Goal: Information Seeking & Learning: Find contact information

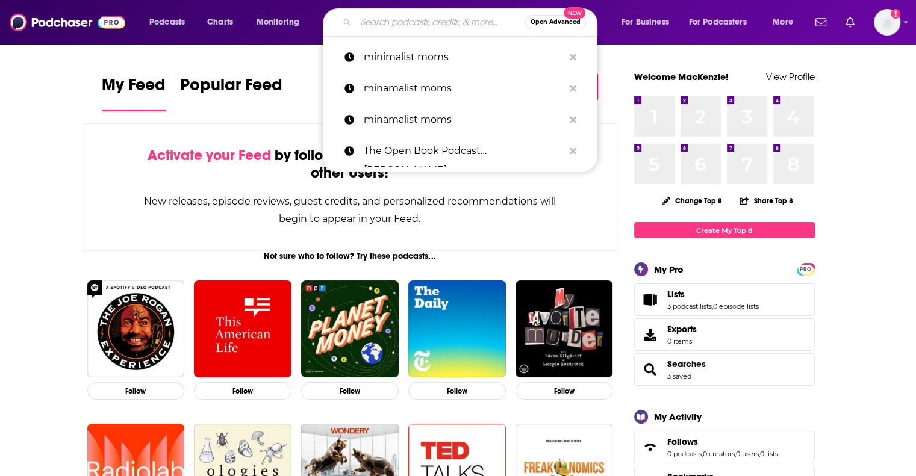
click at [373, 23] on input "Search podcasts, credits, & more..." at bounding box center [440, 22] width 169 height 19
paste input "[PERSON_NAME] <[EMAIL_ADDRESS][DOMAIN_NAME]>"
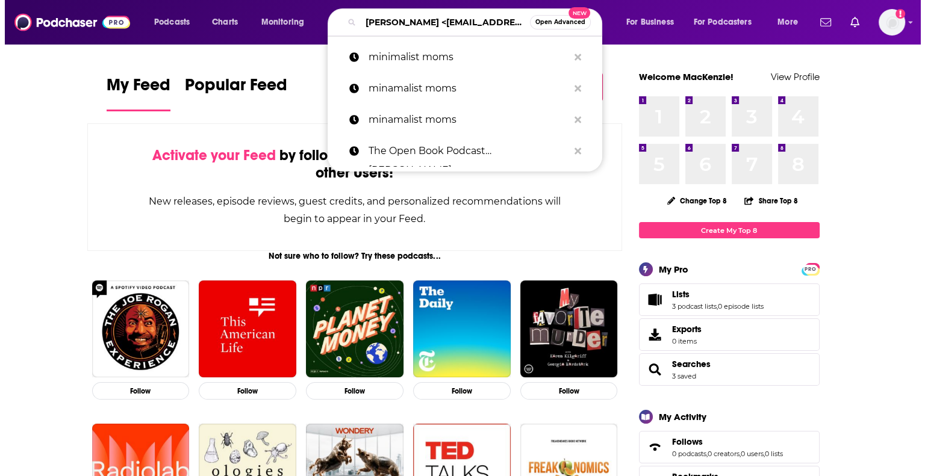
scroll to position [0, 31]
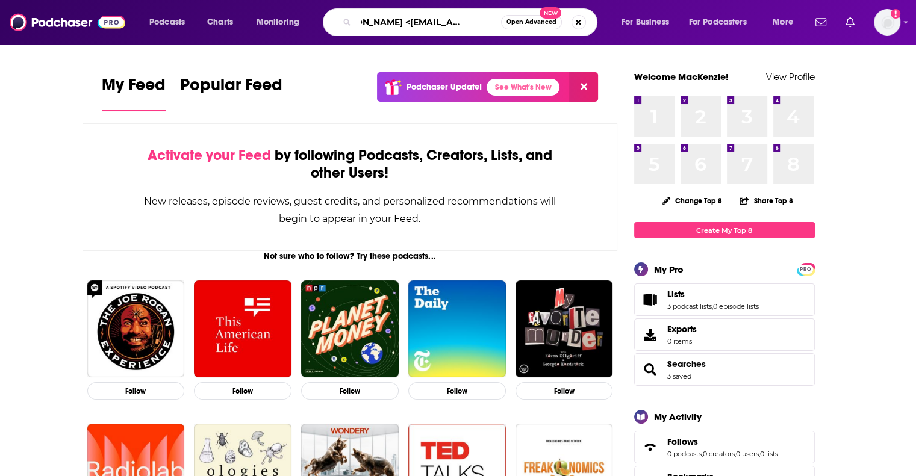
type input "[PERSON_NAME] <[EMAIL_ADDRESS][DOMAIN_NAME]>"
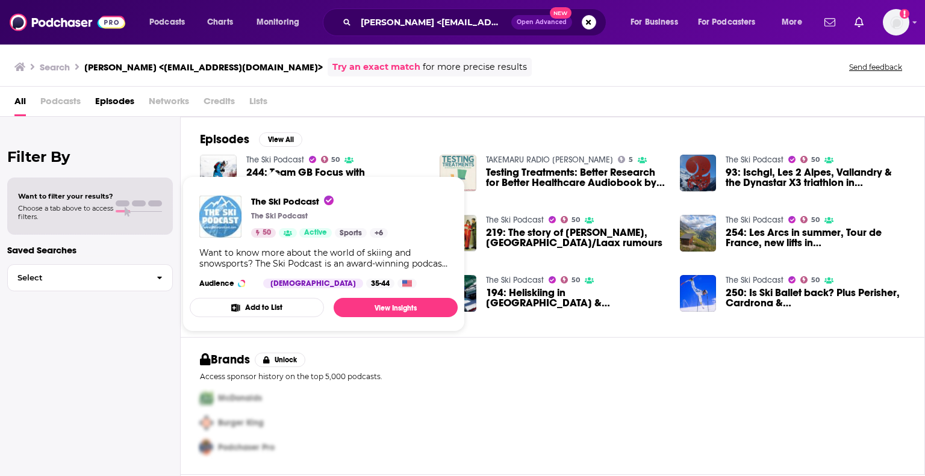
click at [278, 158] on link "The Ski Podcast" at bounding box center [275, 160] width 58 height 10
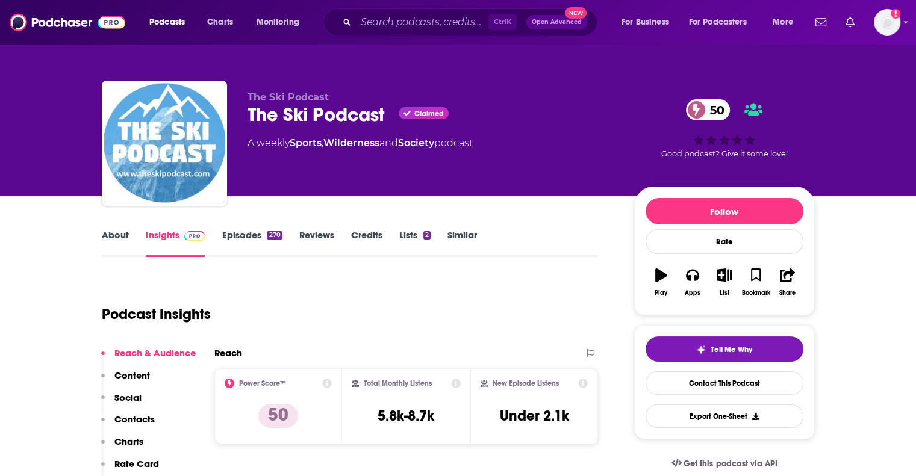
click at [114, 243] on link "About" at bounding box center [115, 243] width 27 height 28
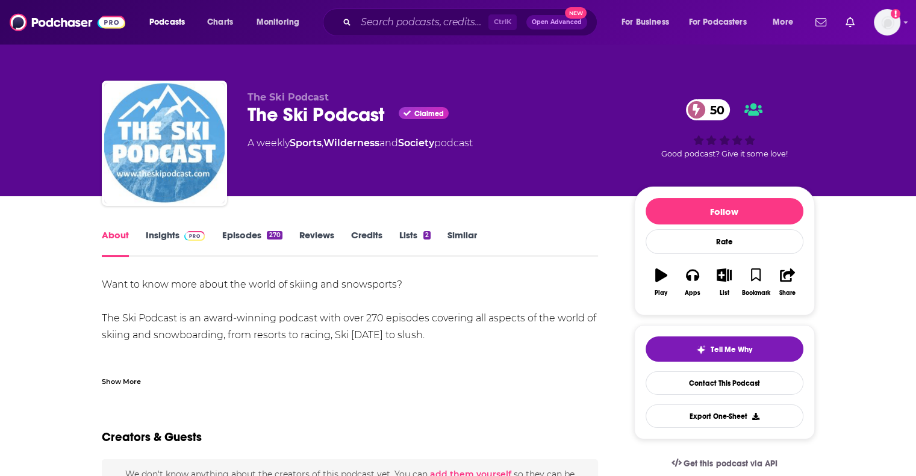
click at [111, 382] on div "Show More" at bounding box center [121, 380] width 39 height 11
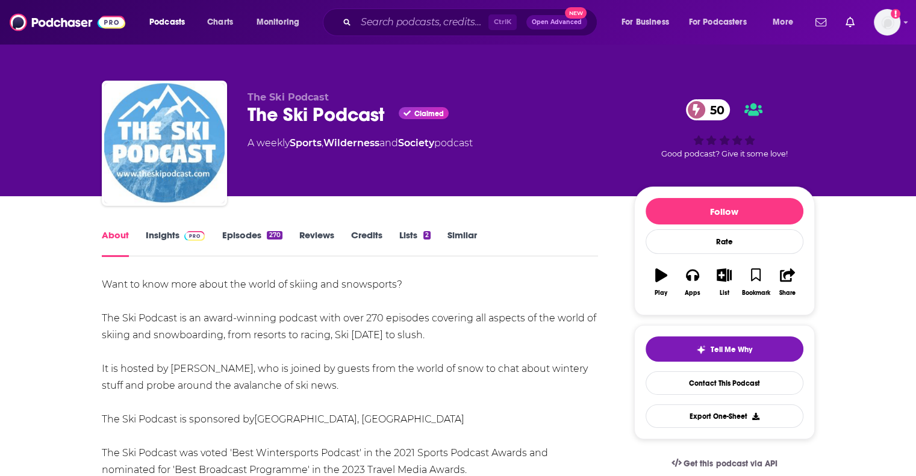
click at [293, 380] on div "Want to know more about the world of skiing and snowsports? The Ski Podcast is …" at bounding box center [350, 453] width 497 height 354
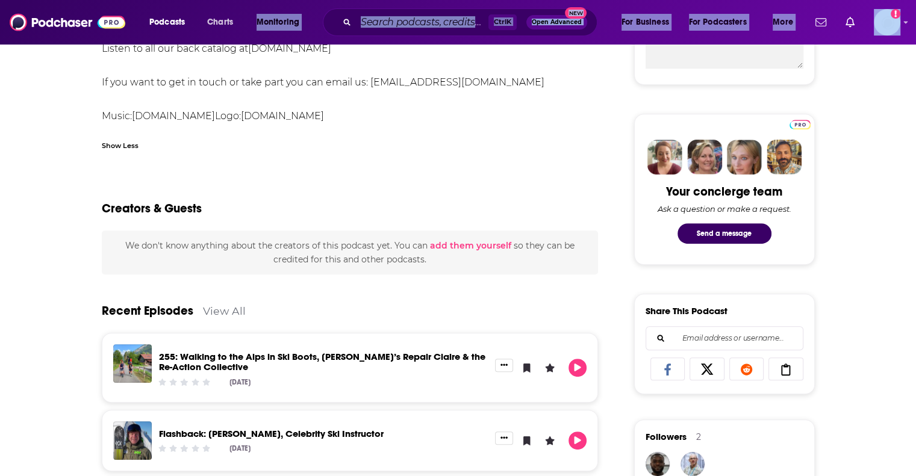
scroll to position [496, 0]
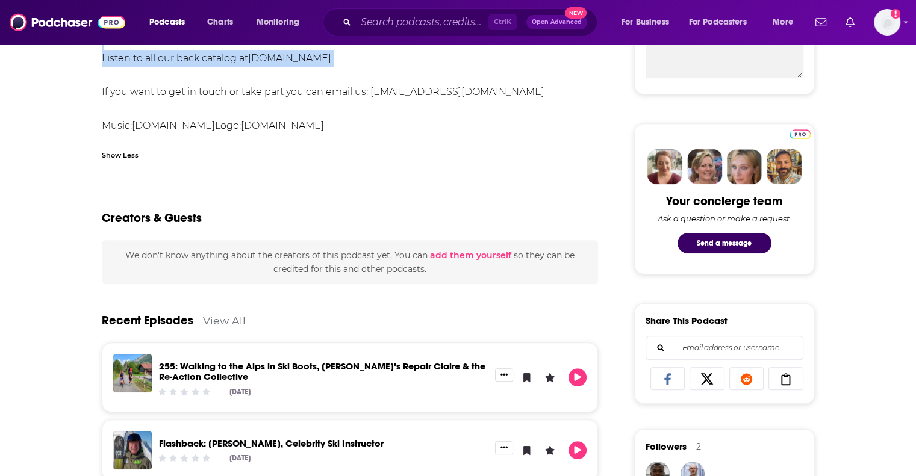
drag, startPoint x: 97, startPoint y: 282, endPoint x: 454, endPoint y: 80, distance: 410.0
click at [454, 80] on div "About Insights Episodes 270 Reviews Credits Lists 2 Similar Want to know more a…" at bounding box center [359, 471] width 552 height 1480
copy div "Want to know more about the world of skiing and snowsports? The Ski Podcast is …"
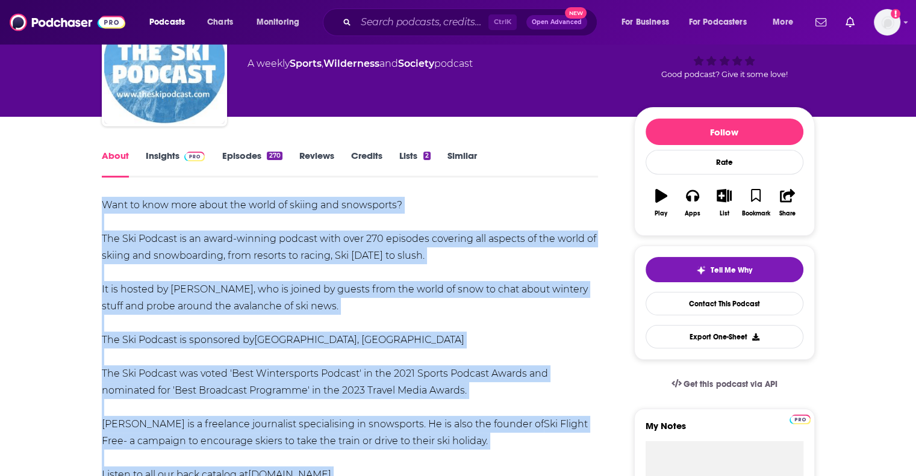
scroll to position [12, 0]
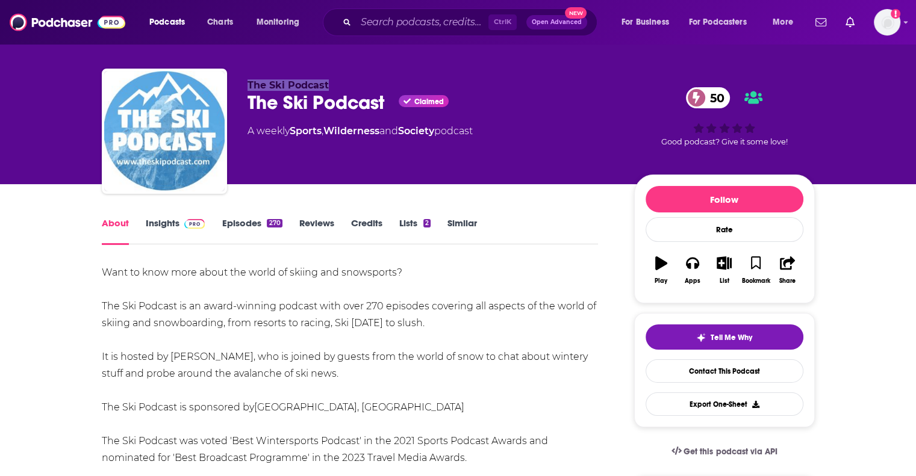
drag, startPoint x: 332, startPoint y: 82, endPoint x: 248, endPoint y: 80, distance: 84.3
click at [248, 80] on p "The Ski Podcast" at bounding box center [431, 85] width 367 height 11
copy span "The Ski Podcast"
click at [166, 219] on link "Insights" at bounding box center [176, 231] width 60 height 28
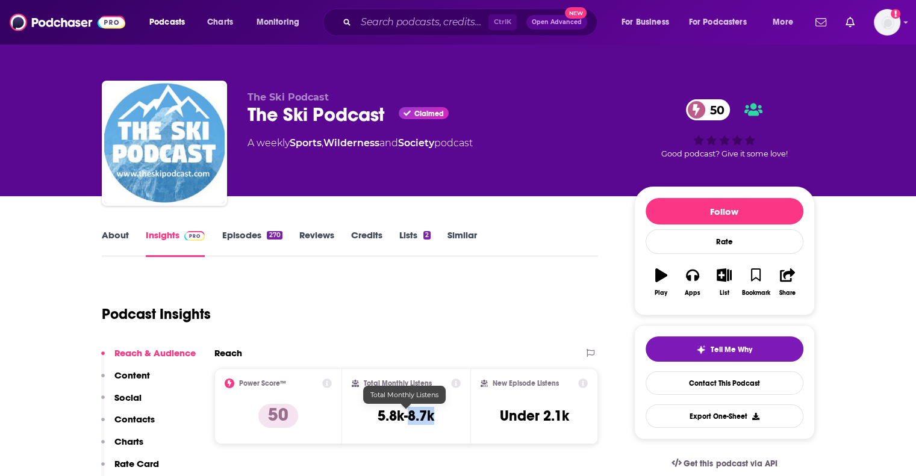
drag, startPoint x: 439, startPoint y: 413, endPoint x: 408, endPoint y: 416, distance: 30.8
click at [408, 416] on div "Total Monthly Listens 5.8k-8.7k" at bounding box center [406, 406] width 109 height 55
copy h3 "8.7k"
click at [473, 286] on div "Podcast Insights" at bounding box center [345, 306] width 487 height 61
click at [337, 301] on div "Podcast Insights" at bounding box center [345, 306] width 487 height 61
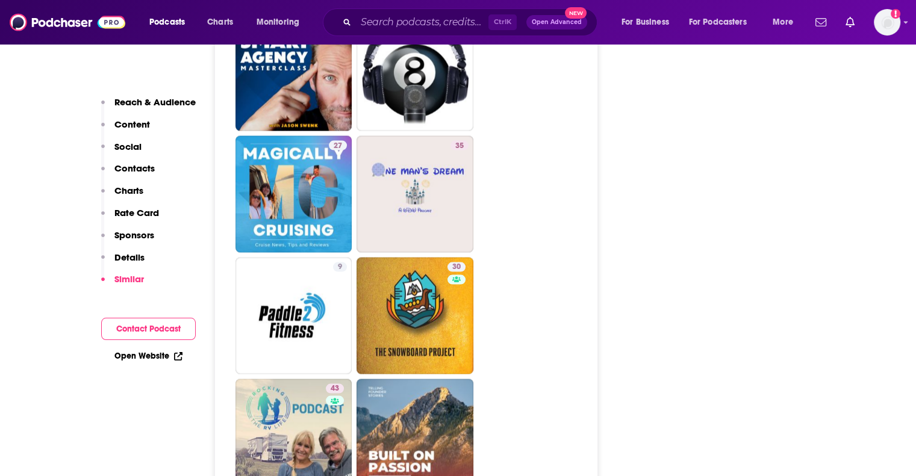
scroll to position [2433, 0]
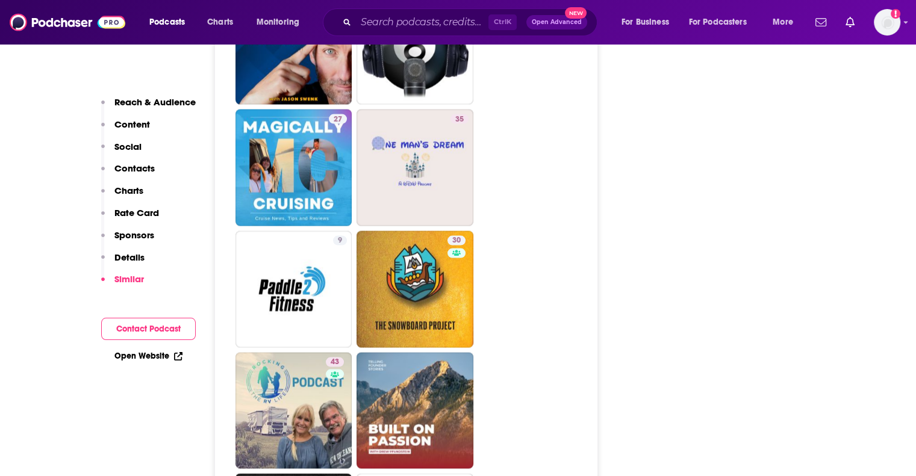
click at [531, 313] on ul "46 46 38 38 27 35 9 30 43 49 46 38 16 41 5 37 5" at bounding box center [413, 472] width 355 height 1452
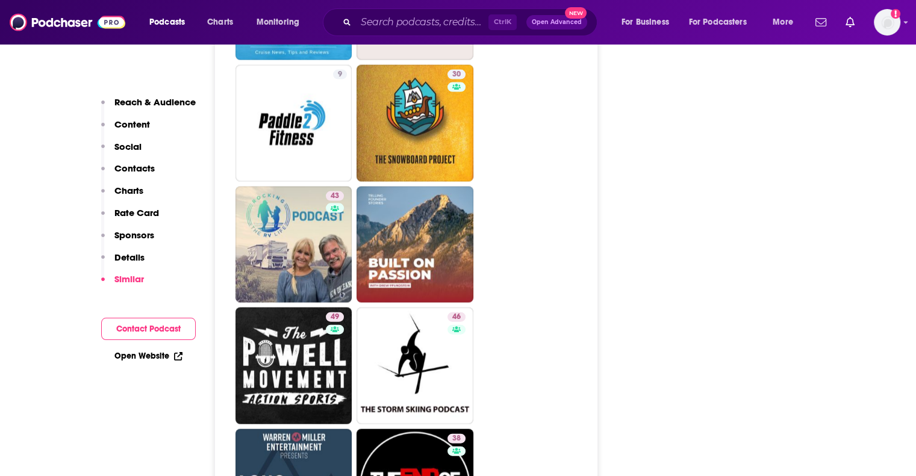
scroll to position [2602, 0]
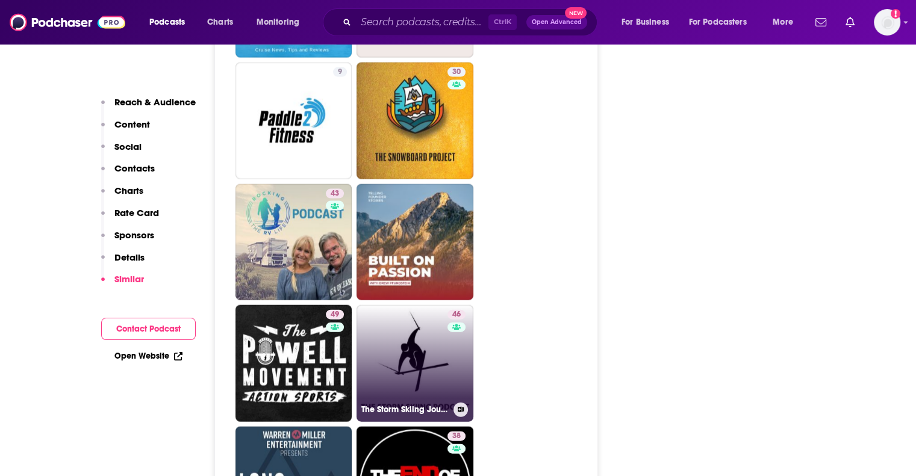
click at [429, 305] on link "46 The Storm Skiing Journal and Podcast" at bounding box center [415, 363] width 117 height 117
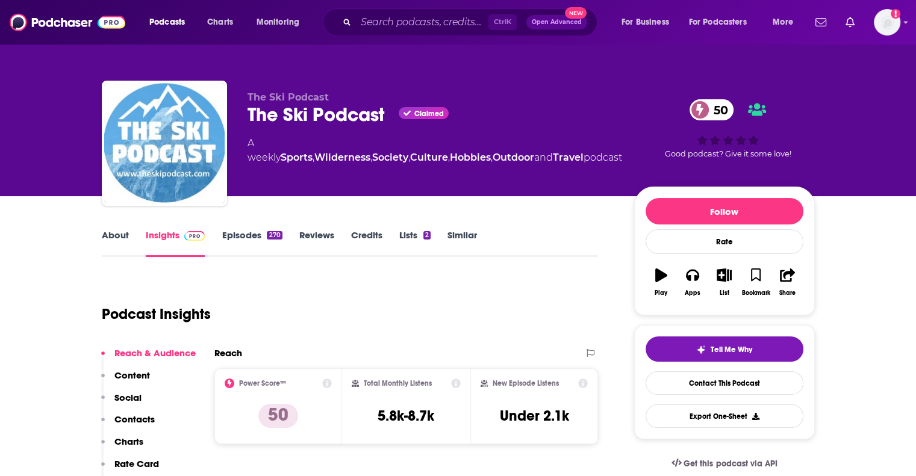
type input "https://www.podchaser.com/podcasts/the-ski-podcast-577831"
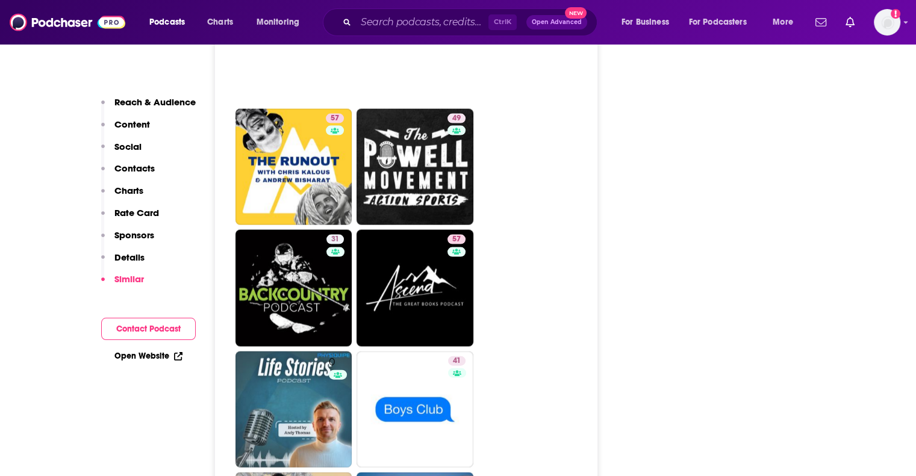
scroll to position [2580, 0]
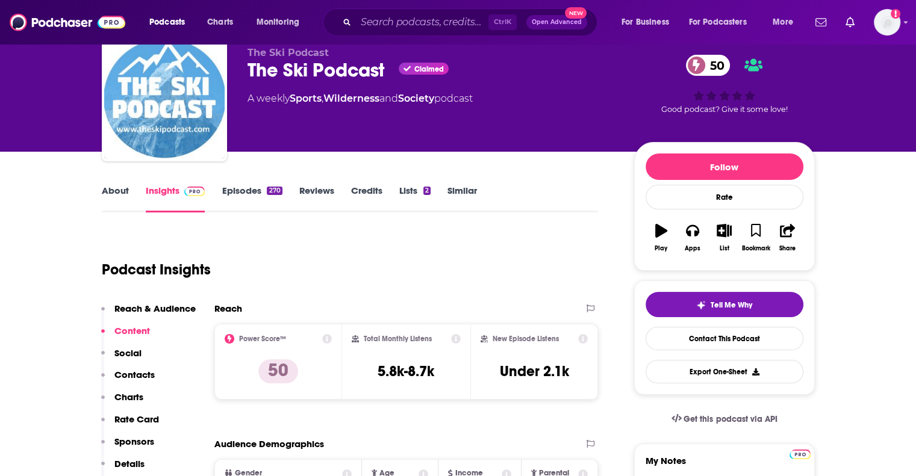
scroll to position [0, 0]
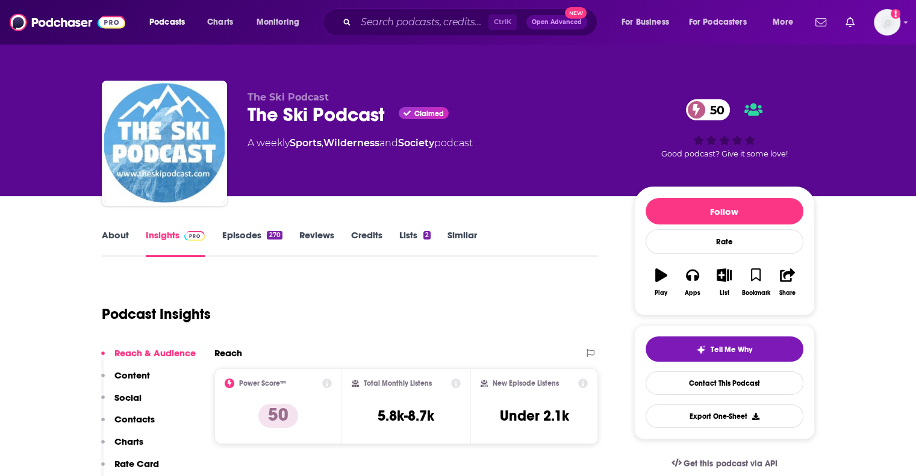
type input "https://www.podchaser.com/podcasts/the-storm-skiing-journal-and-p-1181962"
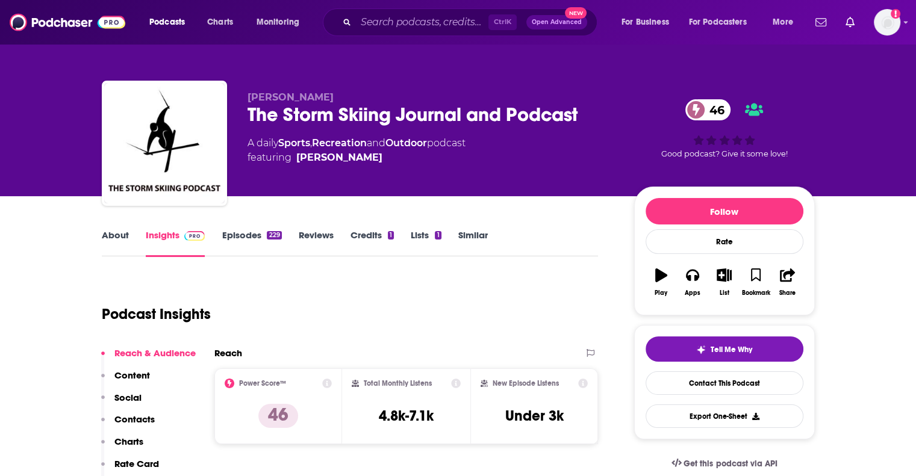
click at [368, 290] on div "Podcast Insights" at bounding box center [345, 306] width 487 height 61
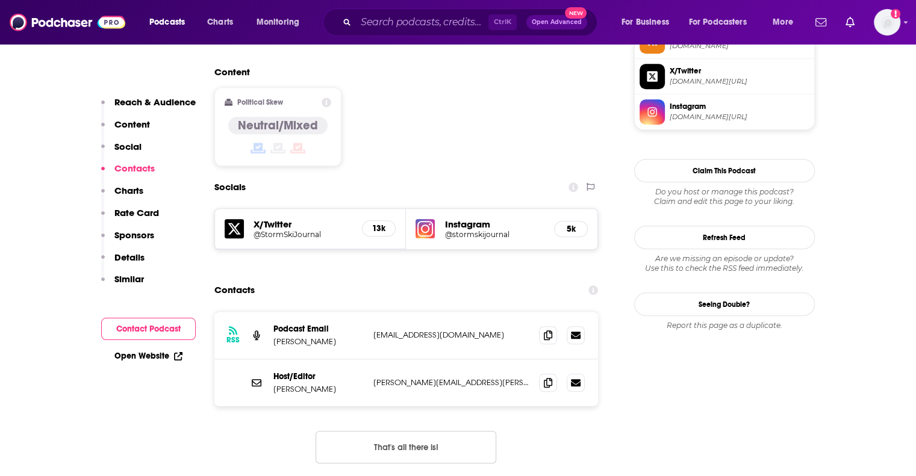
scroll to position [940, 0]
drag, startPoint x: 340, startPoint y: 318, endPoint x: 273, endPoint y: 319, distance: 66.9
click at [273, 383] on p "Stuart Winchester" at bounding box center [318, 388] width 90 height 10
copy p "Stuart Winchester"
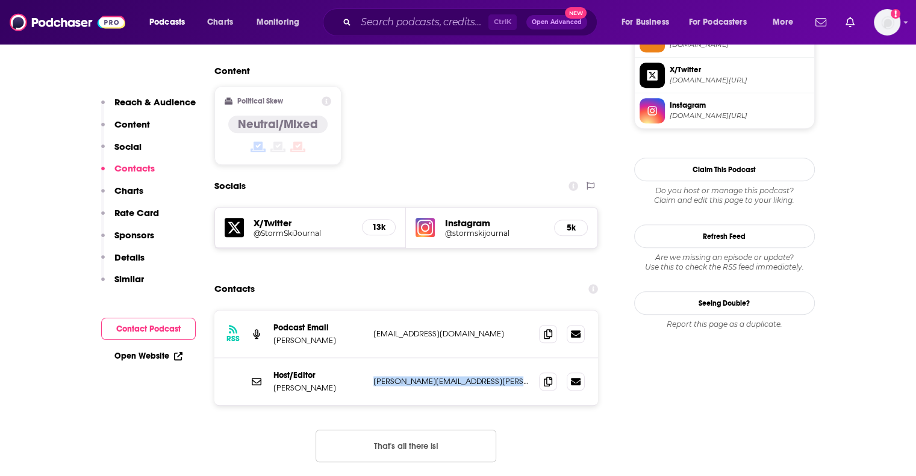
drag, startPoint x: 369, startPoint y: 309, endPoint x: 511, endPoint y: 316, distance: 142.9
click at [511, 358] on div "Host/Editor Stuart Winchester stuart.james.winchester@viacbs.com stuart.james.w…" at bounding box center [406, 381] width 384 height 47
copy p "stuart.james.winchester@viacbs.com"
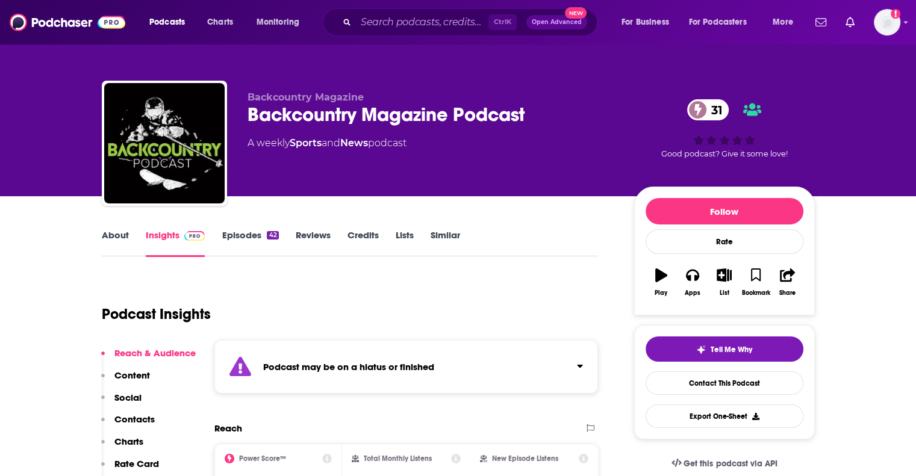
click at [372, 375] on div "Podcast may be on a hiatus or finished" at bounding box center [406, 367] width 384 height 54
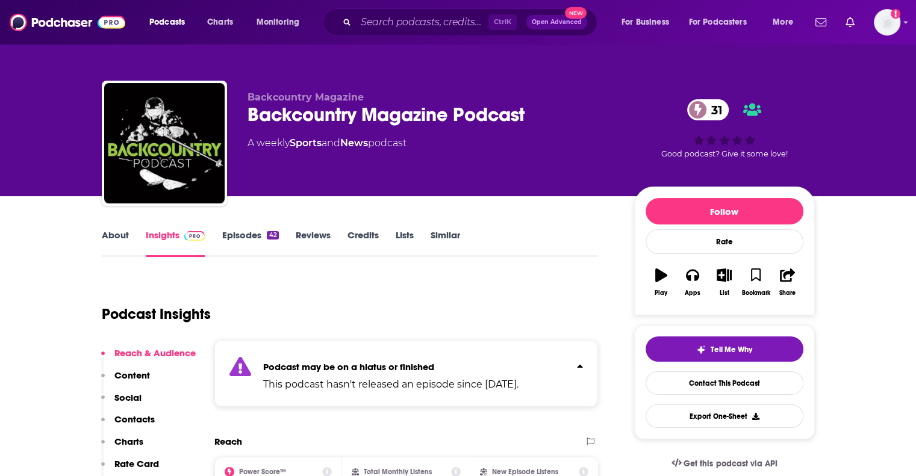
click at [372, 375] on div "Podcast may be on a hiatus or finished This podcast hasn't released an episode …" at bounding box center [390, 373] width 255 height 37
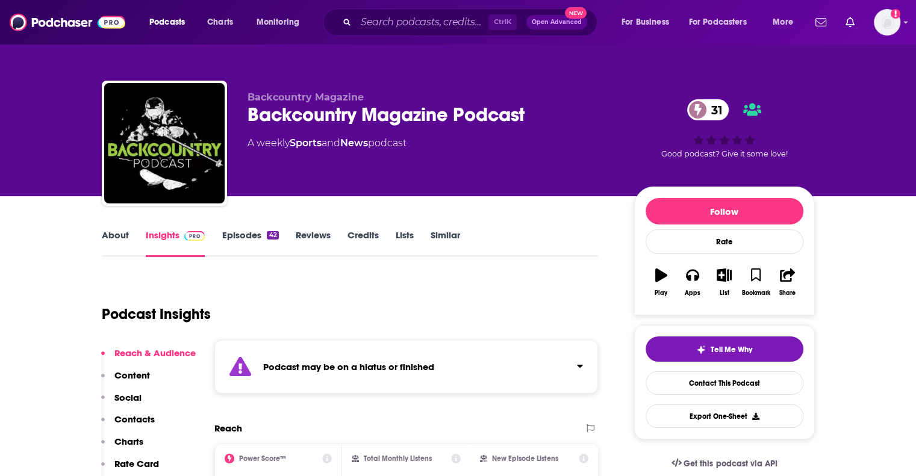
click at [123, 240] on link "About" at bounding box center [115, 243] width 27 height 28
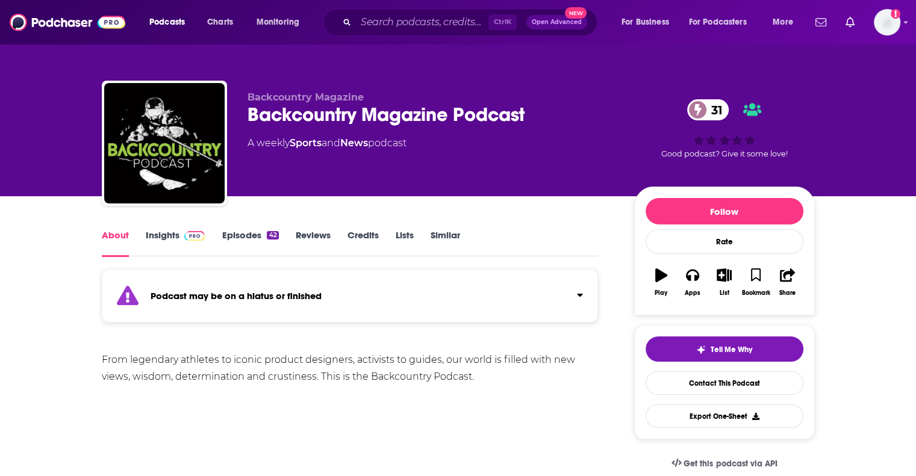
click at [168, 238] on link "Insights" at bounding box center [176, 243] width 60 height 28
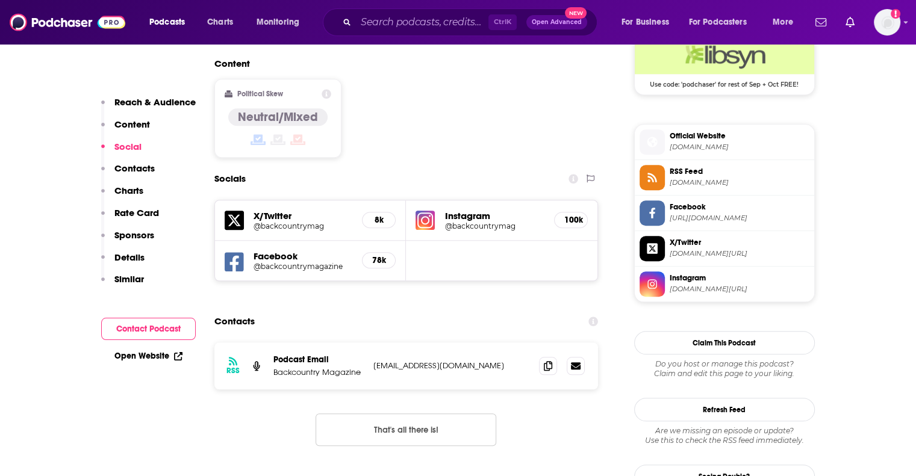
scroll to position [1012, 0]
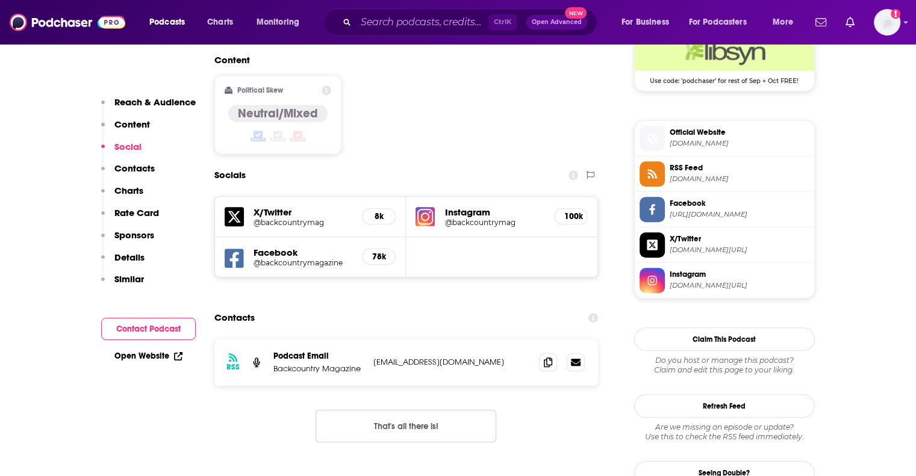
click at [373, 252] on h5 "78k" at bounding box center [378, 257] width 13 height 10
click at [272, 247] on h5 "Facebook" at bounding box center [303, 252] width 99 height 11
click at [284, 237] on div "Facebook @backcountrymagazine 78k" at bounding box center [311, 257] width 192 height 40
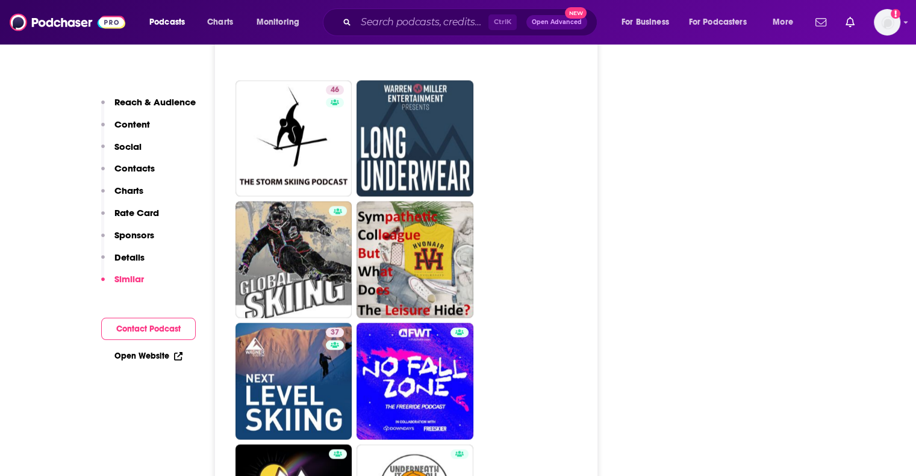
scroll to position [2323, 0]
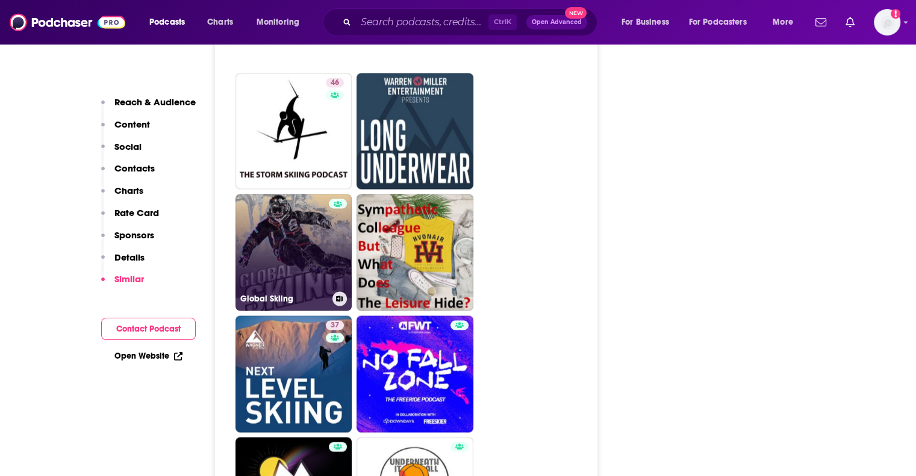
click at [301, 196] on link "Global Skiing" at bounding box center [294, 253] width 117 height 117
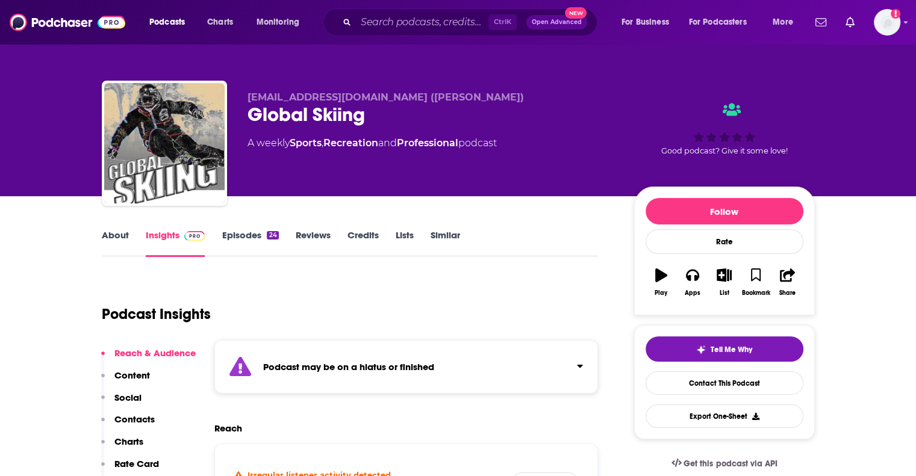
type input "https://www.podchaser.com/podcasts/backcountry-magazine-podcast-1595026"
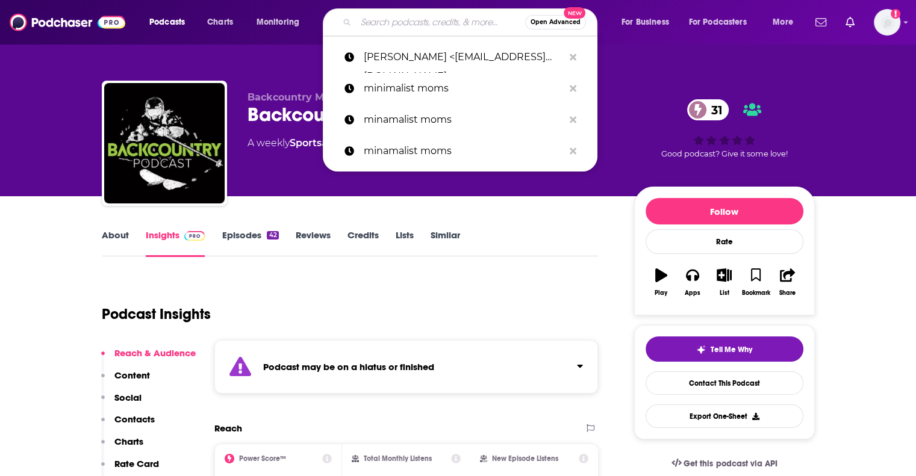
click at [418, 19] on input "Search podcasts, credits, & more..." at bounding box center [440, 22] width 169 height 19
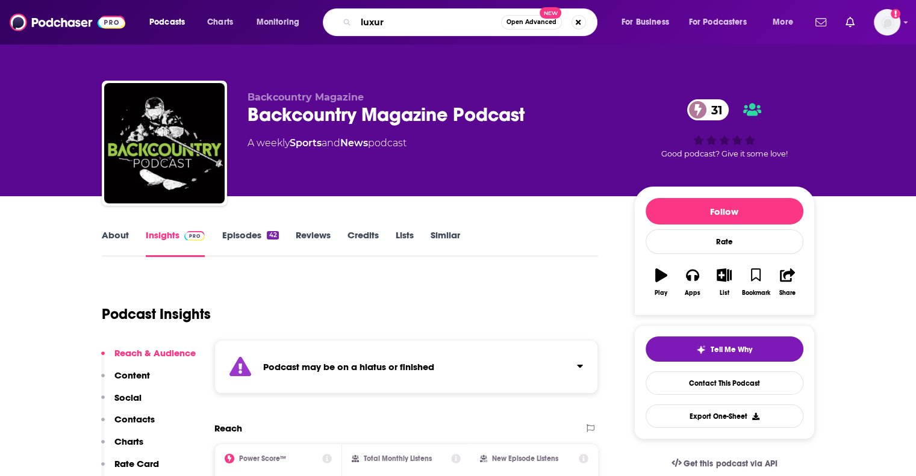
type input "luxury"
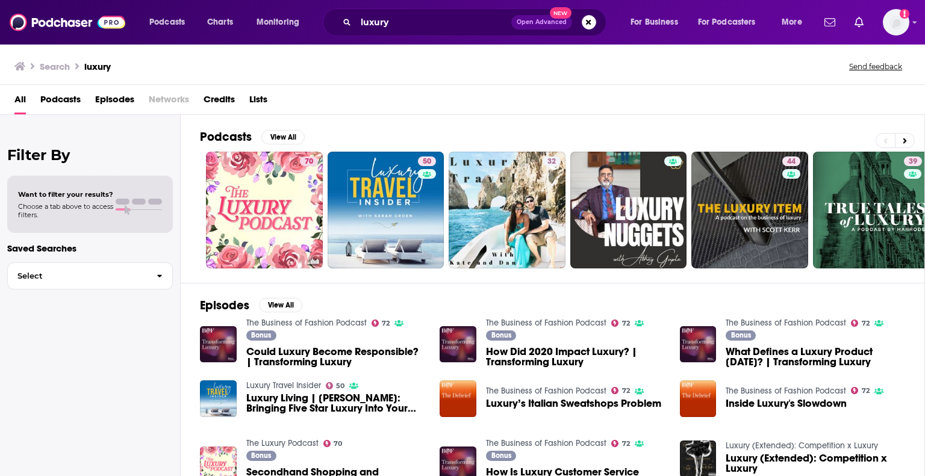
click at [155, 375] on div "Filter By Want to filter your results? Choose a tab above to access filters. Sa…" at bounding box center [90, 353] width 181 height 476
click at [140, 364] on div "Filter By Want to filter your results? Choose a tab above to access filters. Sa…" at bounding box center [90, 353] width 181 height 476
click at [799, 104] on div "All Podcasts Episodes Networks Credits Lists" at bounding box center [464, 102] width 901 height 25
click at [123, 373] on div "Filter By Want to filter your results? Choose a tab above to access filters. Sa…" at bounding box center [90, 353] width 181 height 476
click at [131, 427] on div "Filter By Want to filter your results? Choose a tab above to access filters. Sa…" at bounding box center [90, 353] width 181 height 476
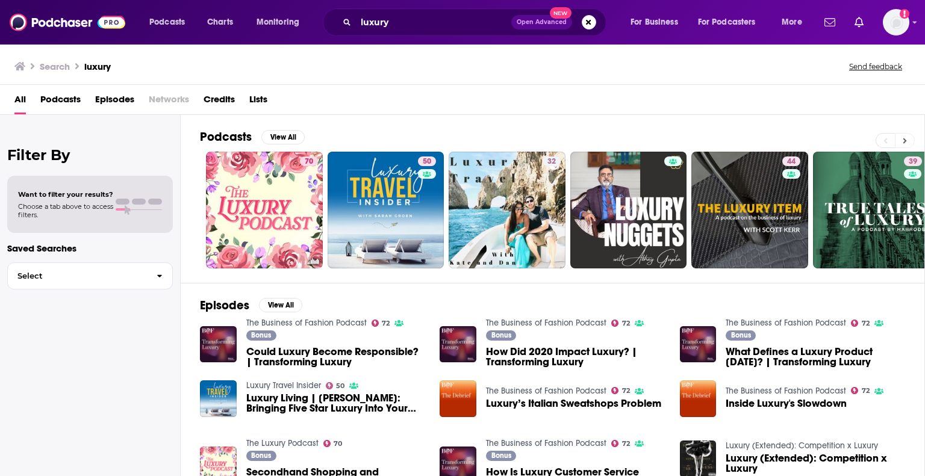
click at [905, 137] on icon at bounding box center [905, 141] width 4 height 8
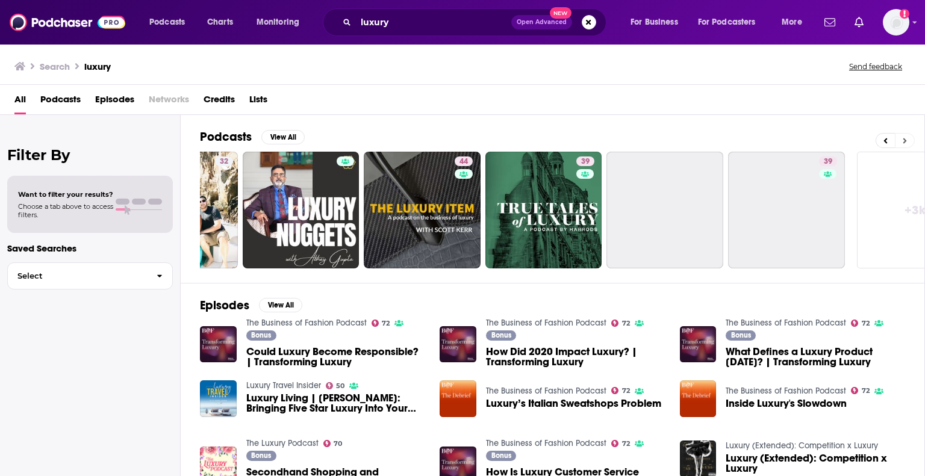
scroll to position [0, 381]
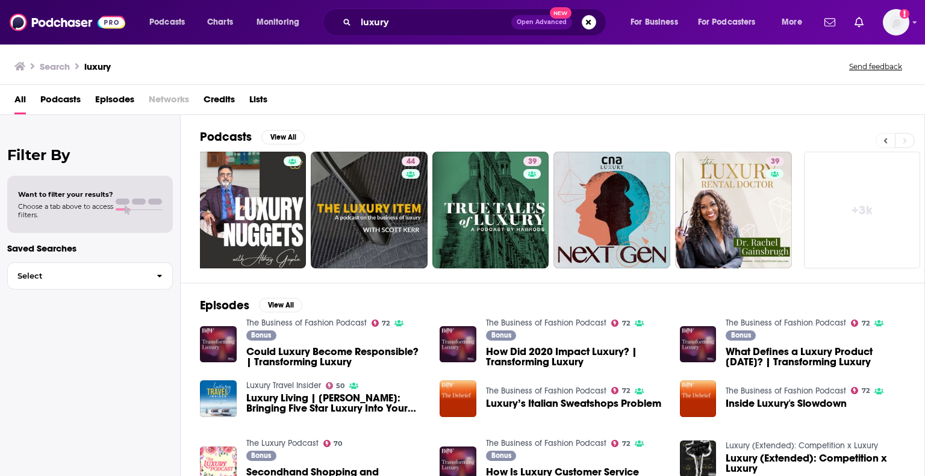
click at [882, 142] on button at bounding box center [885, 140] width 19 height 15
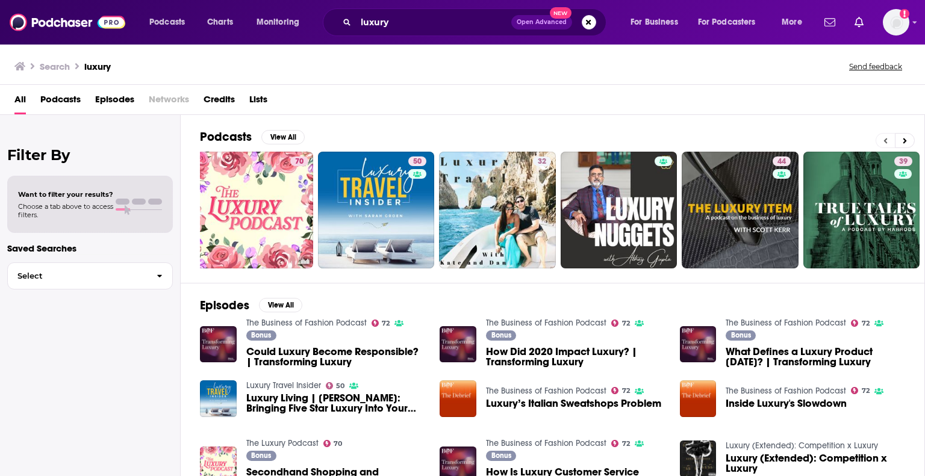
scroll to position [0, 0]
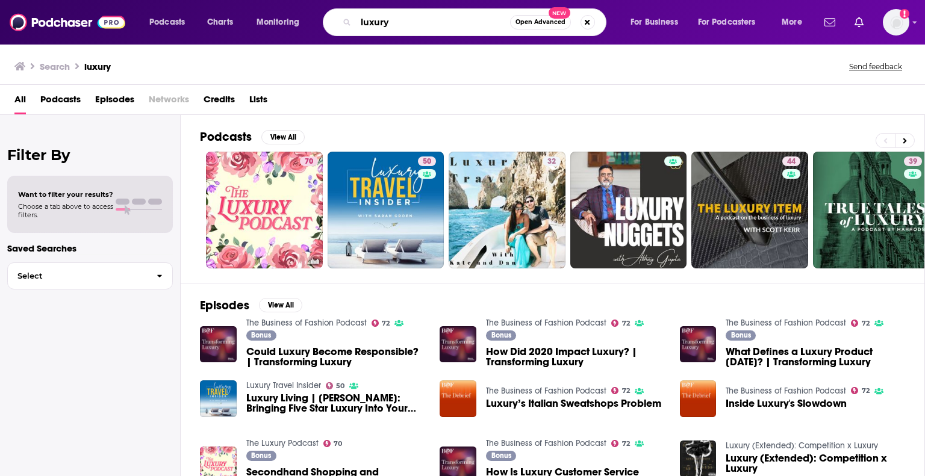
drag, startPoint x: 410, startPoint y: 17, endPoint x: 343, endPoint y: 26, distance: 68.1
click at [343, 26] on div "luxury Open Advanced New" at bounding box center [465, 22] width 284 height 28
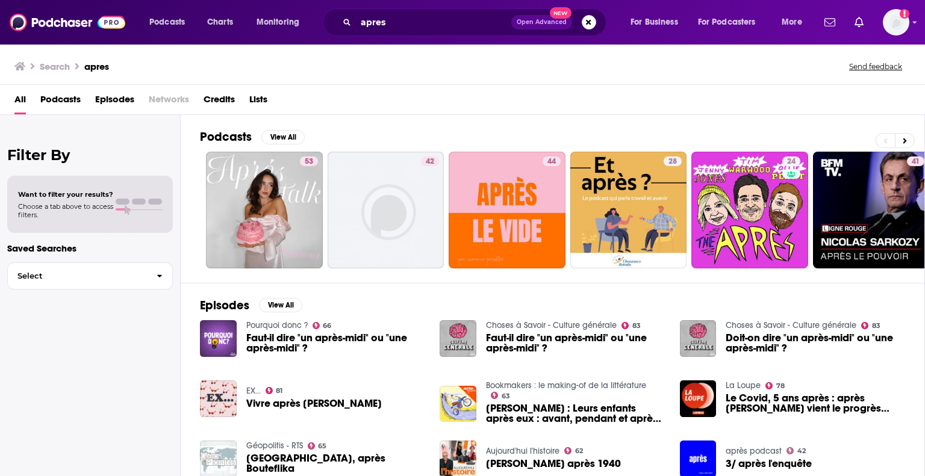
drag, startPoint x: 263, startPoint y: 195, endPoint x: 383, endPoint y: 100, distance: 153.0
click at [383, 100] on div "All Podcasts Episodes Networks Credits Lists" at bounding box center [464, 102] width 901 height 25
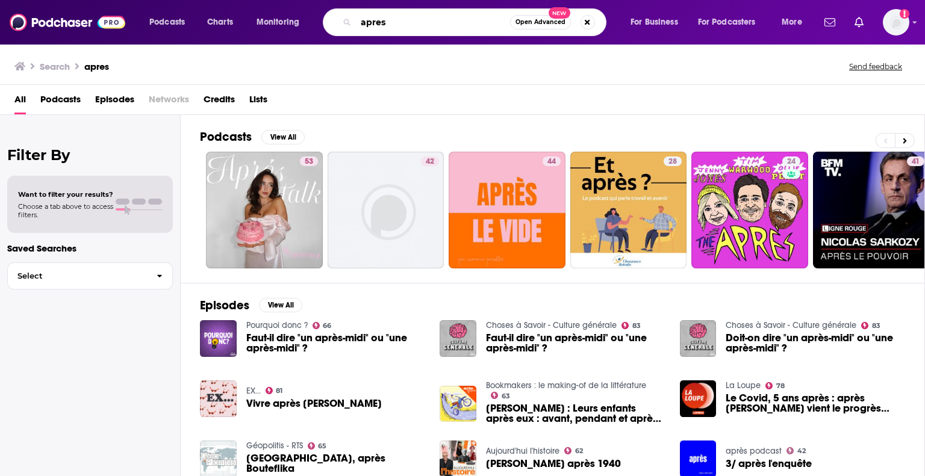
click at [394, 19] on input "apres" at bounding box center [433, 22] width 154 height 19
drag, startPoint x: 394, startPoint y: 19, endPoint x: 341, endPoint y: 26, distance: 53.5
click at [341, 26] on div "apres Open Advanced New" at bounding box center [465, 22] width 284 height 28
click at [449, 17] on input "apres" at bounding box center [433, 22] width 154 height 19
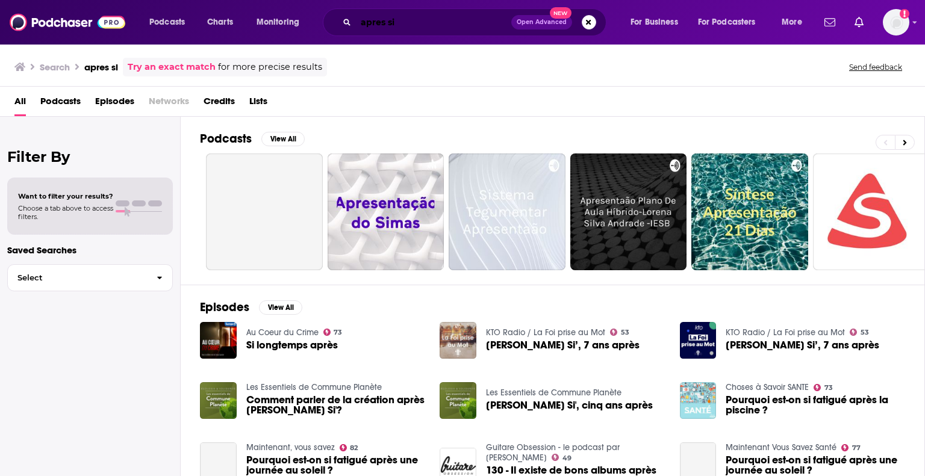
click at [410, 21] on input "apres si" at bounding box center [433, 22] width 155 height 19
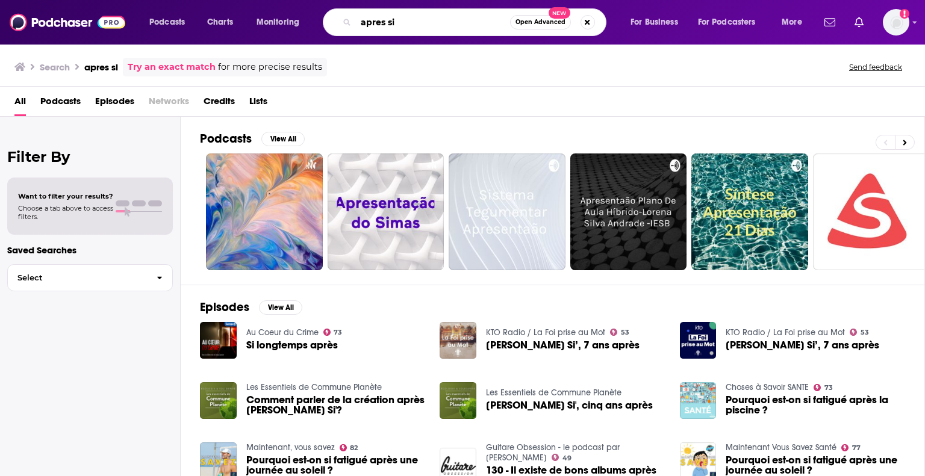
click at [414, 14] on input "apres si" at bounding box center [433, 22] width 154 height 19
type input "apres ski"
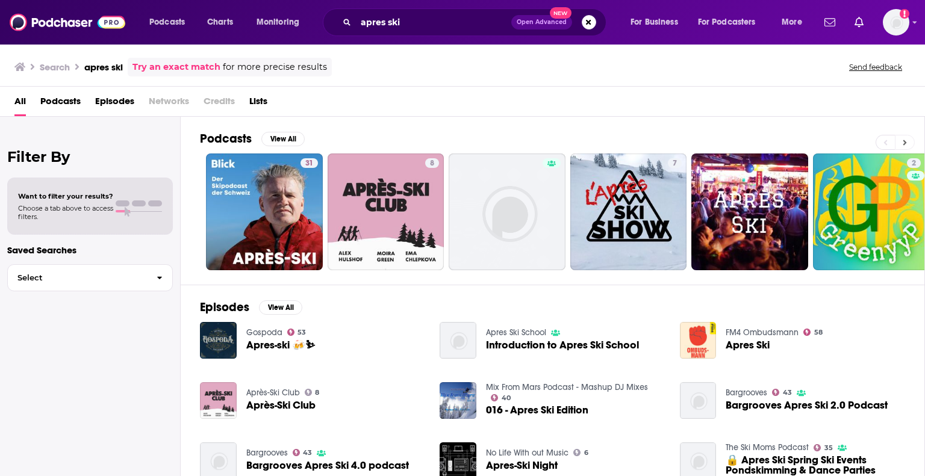
click at [906, 143] on icon at bounding box center [905, 143] width 4 height 8
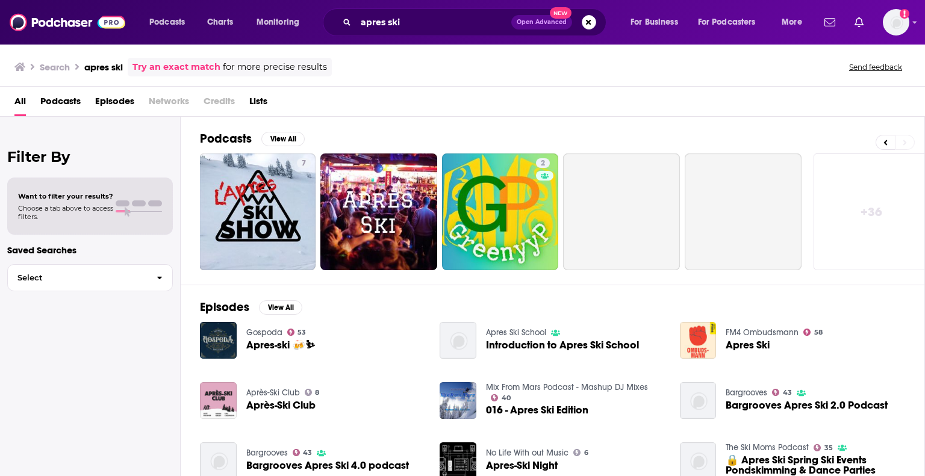
scroll to position [0, 381]
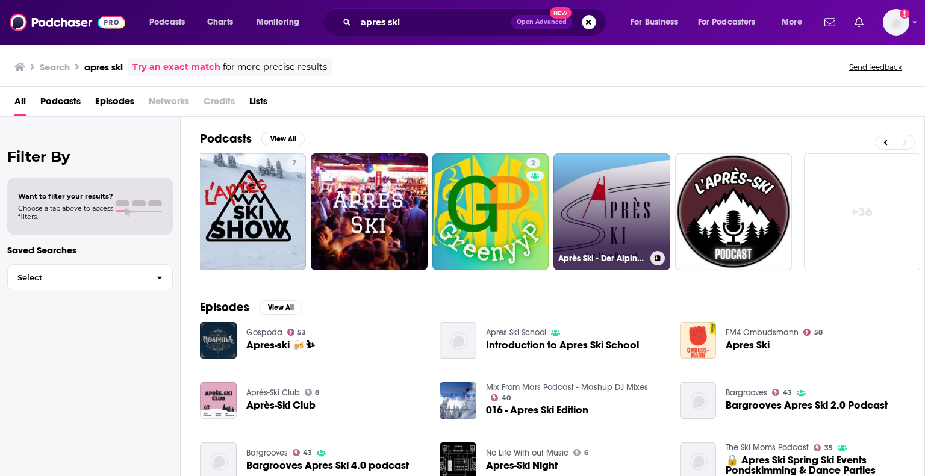
click at [624, 231] on link "Après Ski - Der Alpin-Podcast" at bounding box center [612, 212] width 117 height 117
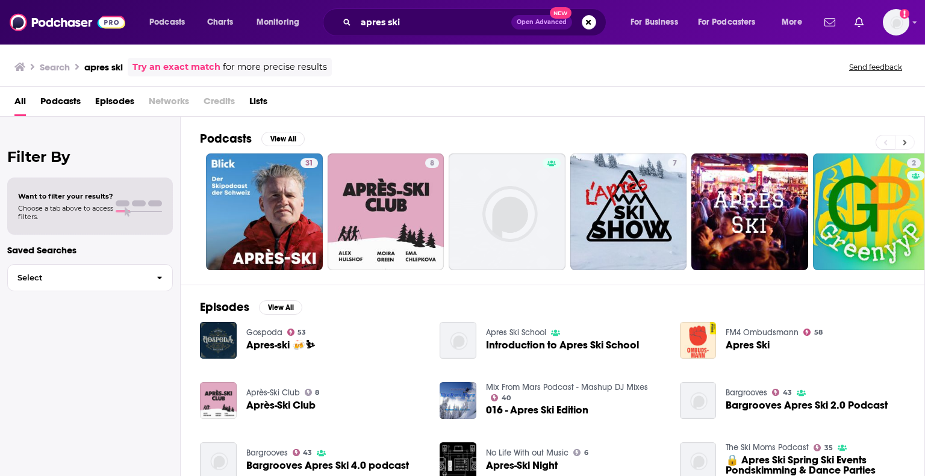
click at [905, 142] on icon at bounding box center [905, 142] width 4 height 5
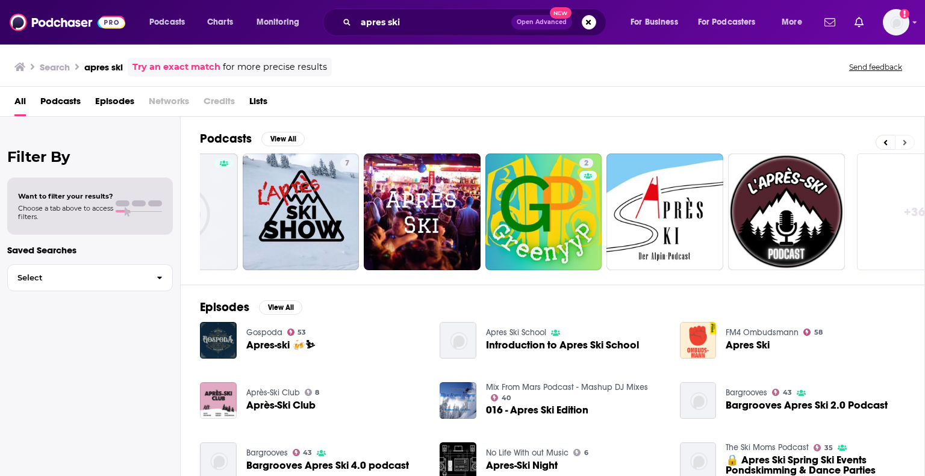
scroll to position [0, 381]
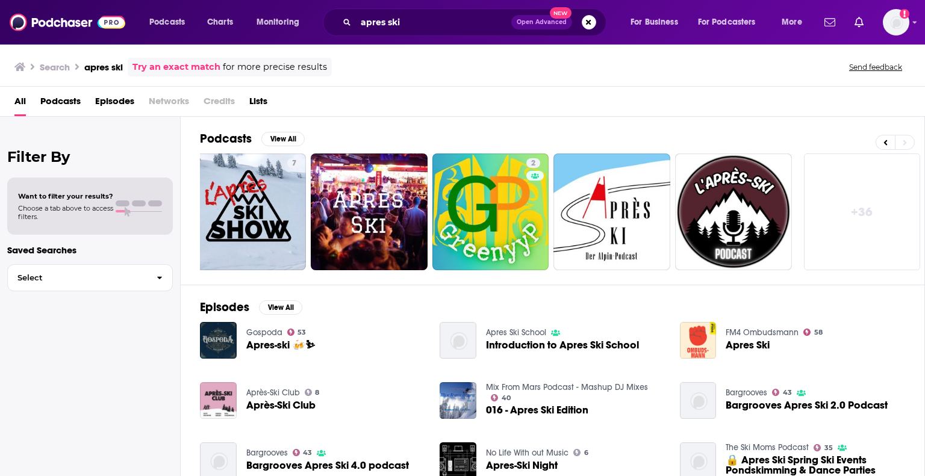
click at [120, 431] on div "Filter By Want to filter your results? Choose a tab above to access filters. Sa…" at bounding box center [90, 355] width 181 height 476
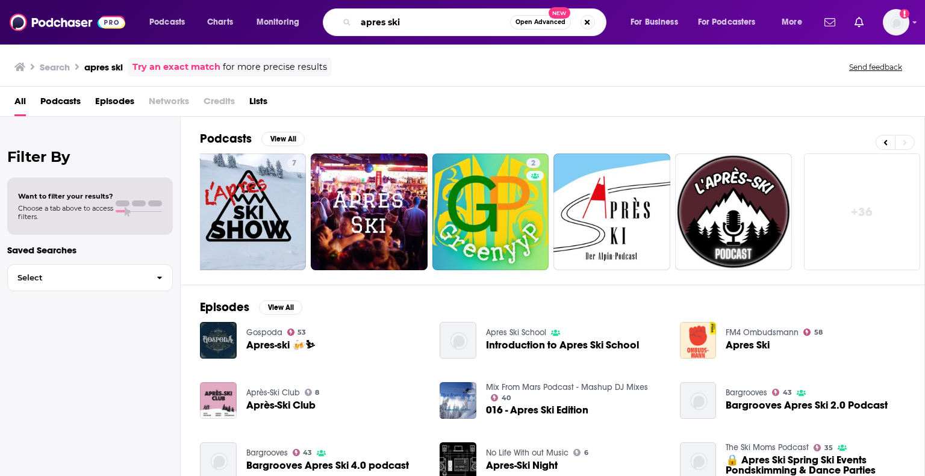
click at [447, 26] on input "apres ski" at bounding box center [433, 22] width 154 height 19
drag, startPoint x: 426, startPoint y: 23, endPoint x: 335, endPoint y: 16, distance: 91.2
click at [335, 16] on div "apres ski Open Advanced New" at bounding box center [465, 22] width 284 height 28
type input "vail"
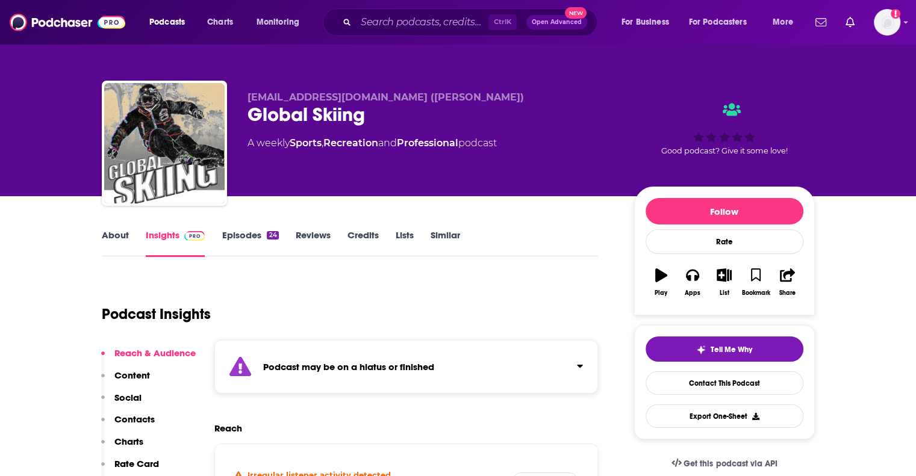
click at [352, 364] on strong "Podcast may be on a hiatus or finished" at bounding box center [348, 366] width 171 height 11
drag, startPoint x: 399, startPoint y: 98, endPoint x: 346, endPoint y: 102, distance: 53.8
click at [346, 102] on span "tgellie@gmail.com (Tom Gellie)" at bounding box center [386, 97] width 276 height 11
copy span "(Tom Gellie"
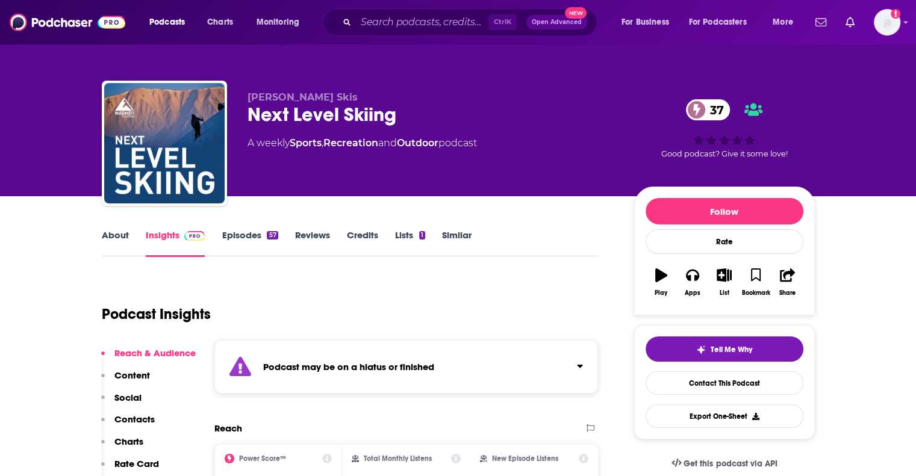
click at [342, 373] on div "Podcast may be on a hiatus or finished" at bounding box center [406, 367] width 384 height 54
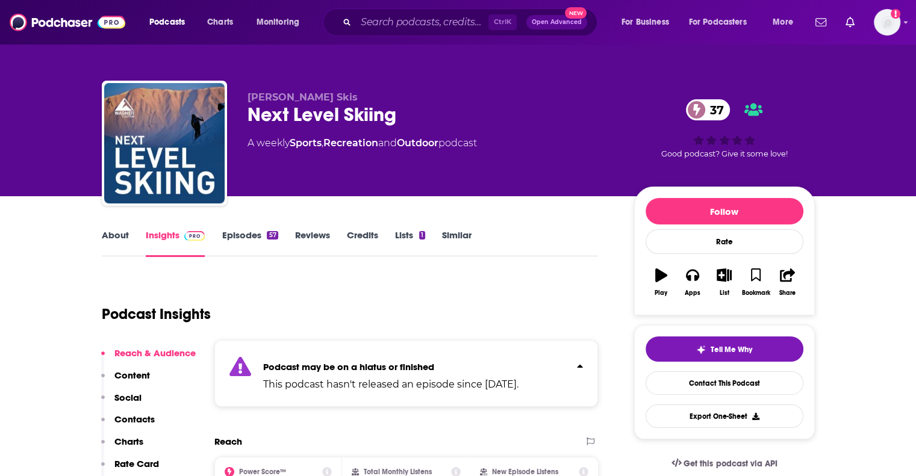
click at [410, 316] on div "Podcast Insights" at bounding box center [345, 306] width 487 height 61
click at [521, 244] on div "About Insights Episodes 57 Reviews Credits Lists 1 Similar" at bounding box center [350, 243] width 497 height 30
click at [102, 240] on link "About" at bounding box center [115, 243] width 27 height 28
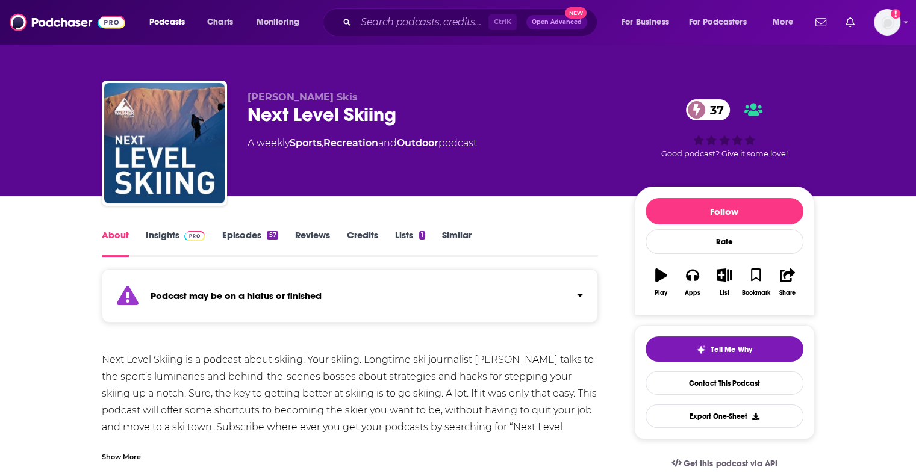
click at [427, 414] on div "Next Level Skiing is a podcast about skiing. Your skiing. Longtime ski journali…" at bounding box center [350, 402] width 497 height 101
click at [359, 383] on div "Next Level Skiing is a podcast about skiing. Your skiing. Longtime ski journali…" at bounding box center [350, 402] width 497 height 101
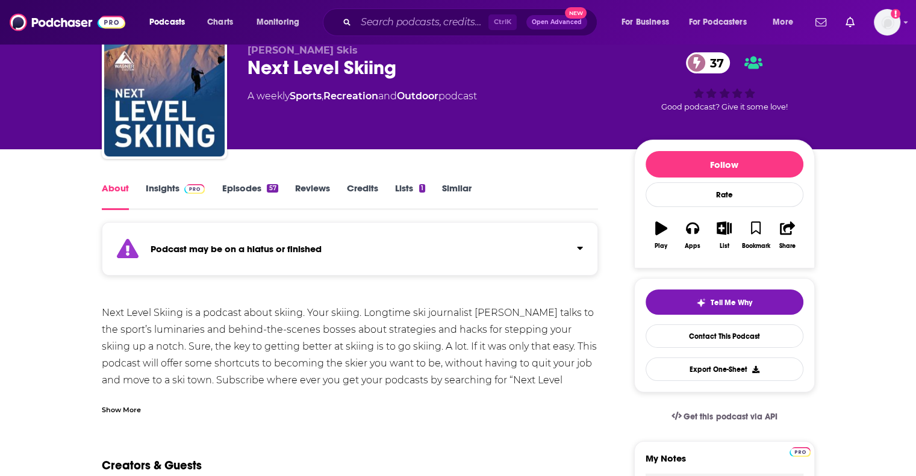
scroll to position [72, 0]
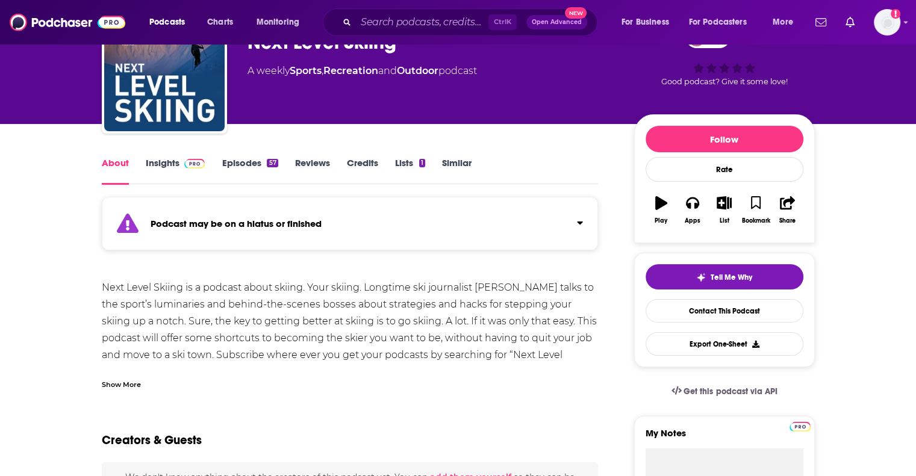
click at [122, 385] on div "Show More" at bounding box center [121, 383] width 39 height 11
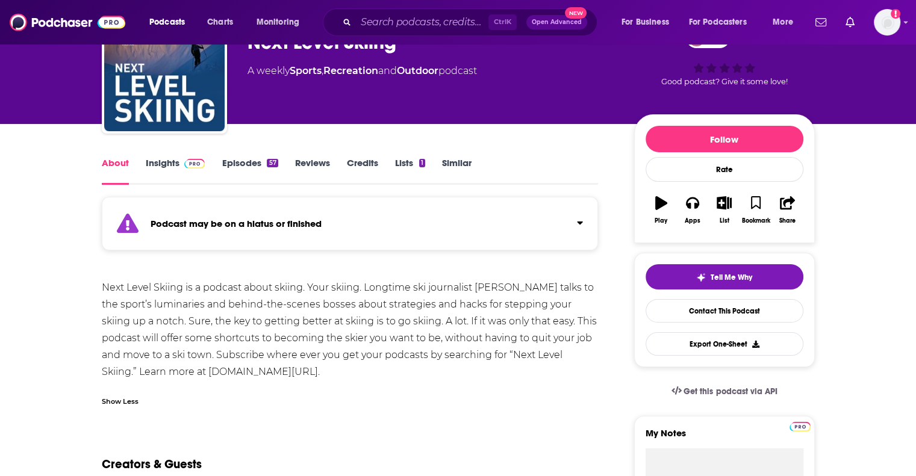
click at [254, 342] on div "Next Level Skiing is a podcast about skiing. Your skiing. Longtime ski journali…" at bounding box center [350, 329] width 497 height 101
click at [253, 158] on link "Episodes 57" at bounding box center [250, 171] width 56 height 28
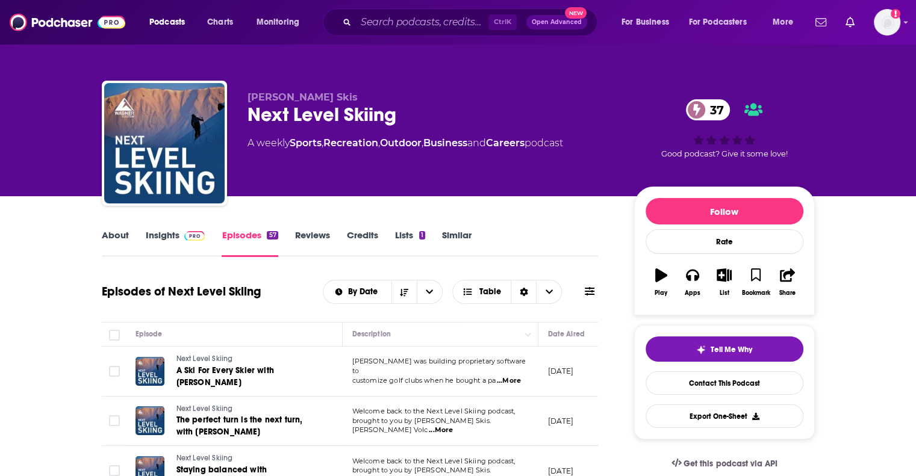
click at [144, 242] on div "About" at bounding box center [124, 243] width 44 height 28
click at [158, 234] on link "Insights" at bounding box center [176, 243] width 60 height 28
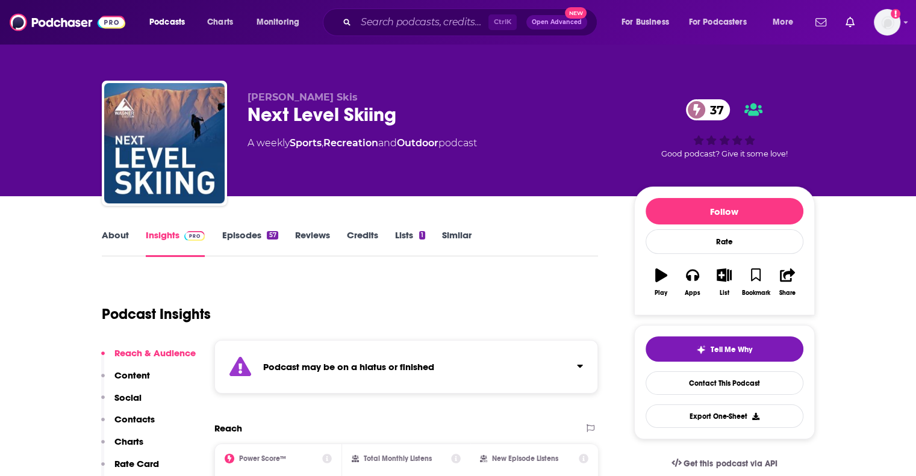
click at [419, 363] on strong "Podcast may be on a hiatus or finished" at bounding box center [348, 366] width 171 height 11
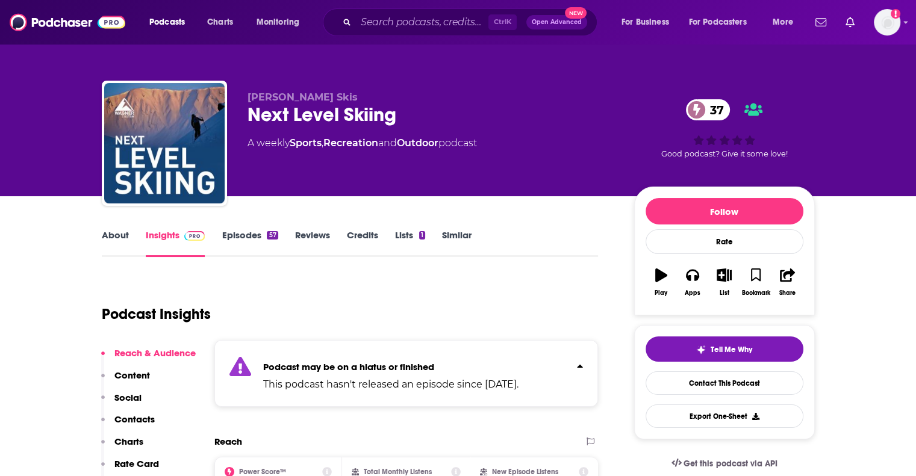
click at [419, 363] on strong "Podcast may be on a hiatus or finished" at bounding box center [348, 366] width 171 height 11
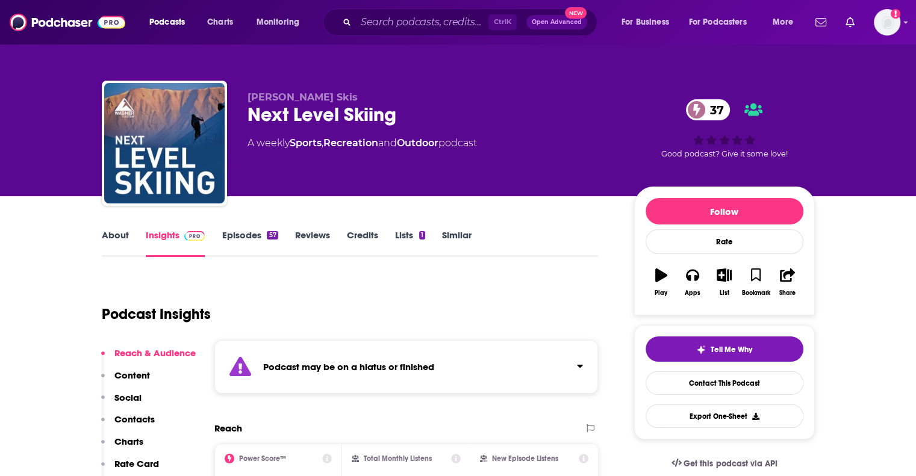
click at [477, 280] on div "Podcast Insights" at bounding box center [345, 306] width 487 height 61
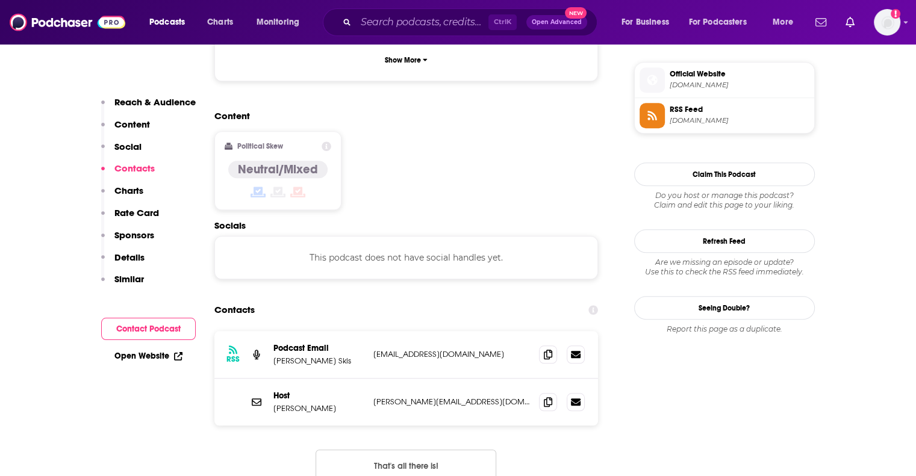
scroll to position [988, 0]
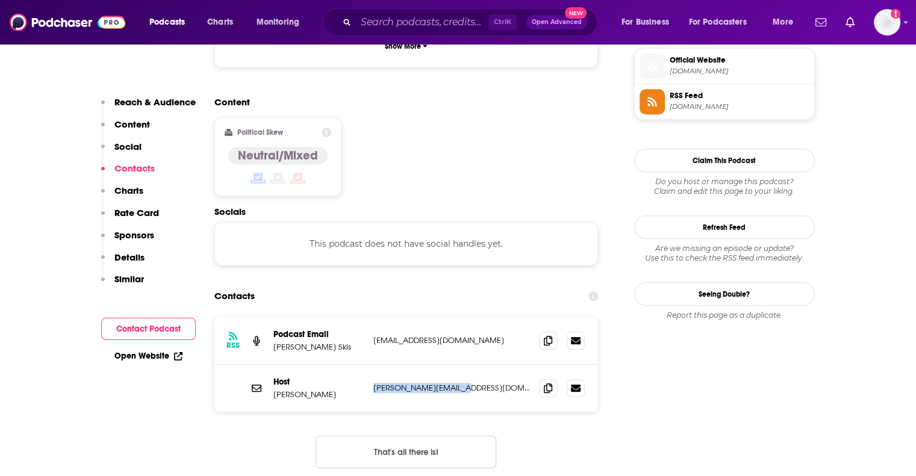
drag, startPoint x: 469, startPoint y: 337, endPoint x: 369, endPoint y: 334, distance: 100.0
click at [369, 365] on div "Host Jason Blevins jason@coloradosun.com jason@coloradosun.com" at bounding box center [406, 388] width 384 height 47
drag, startPoint x: 326, startPoint y: 335, endPoint x: 265, endPoint y: 332, distance: 61.5
click at [265, 365] on div "Host Jason Blevins jason@coloradosun.com jason@coloradosun.com" at bounding box center [406, 388] width 384 height 47
click at [323, 377] on p "Host" at bounding box center [318, 382] width 90 height 10
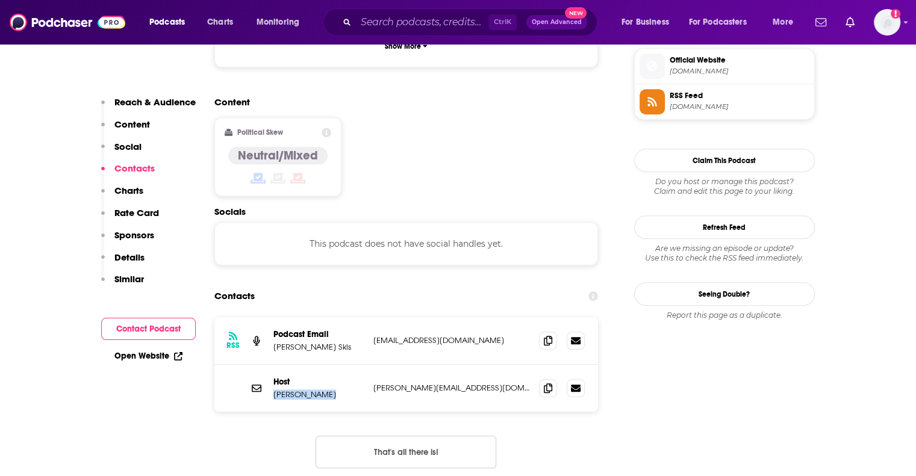
drag, startPoint x: 327, startPoint y: 339, endPoint x: 272, endPoint y: 335, distance: 55.0
click at [273, 390] on p "Jason Blevins" at bounding box center [318, 395] width 90 height 10
copy p "Jason Blevins"
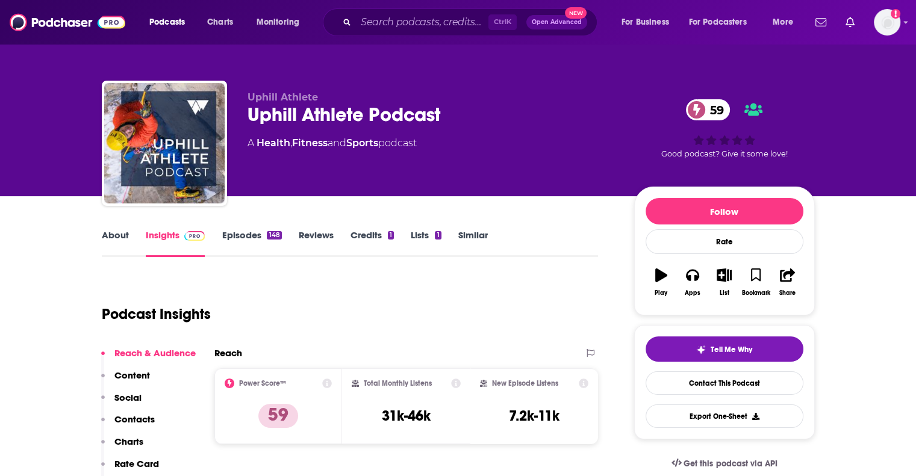
click at [419, 317] on div "Podcast Insights" at bounding box center [345, 306] width 487 height 61
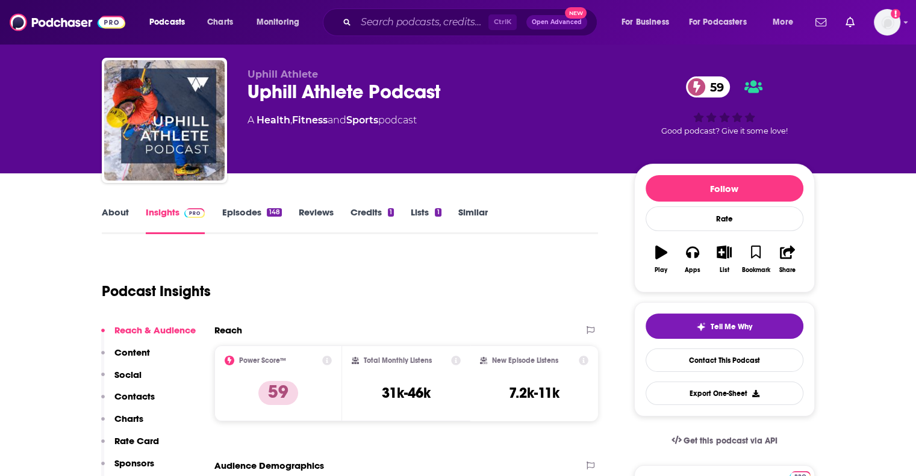
scroll to position [24, 0]
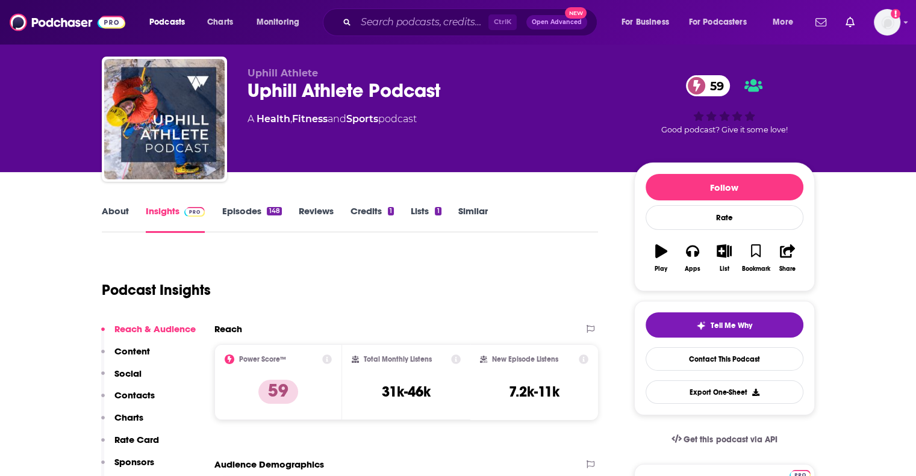
click at [106, 220] on link "About" at bounding box center [115, 219] width 27 height 28
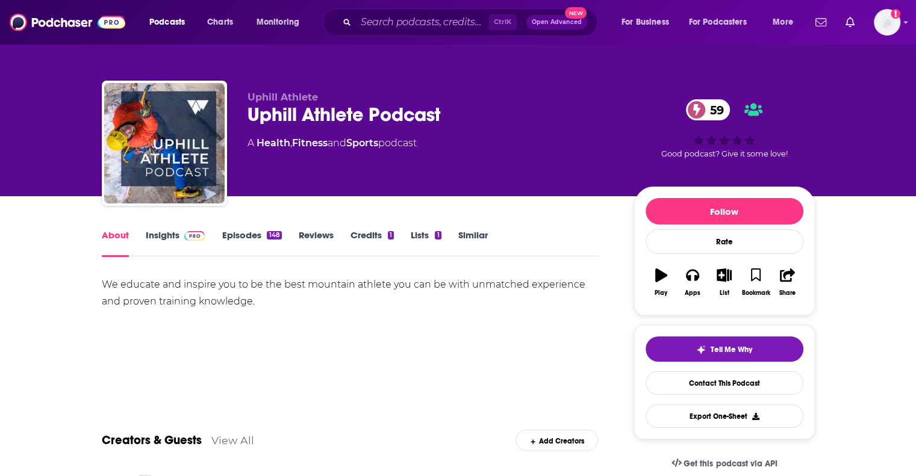
click at [329, 297] on div "We educate and inspire you to be the best mountain athlete you can be with unma…" at bounding box center [350, 293] width 497 height 34
click at [157, 242] on link "Insights" at bounding box center [176, 243] width 60 height 28
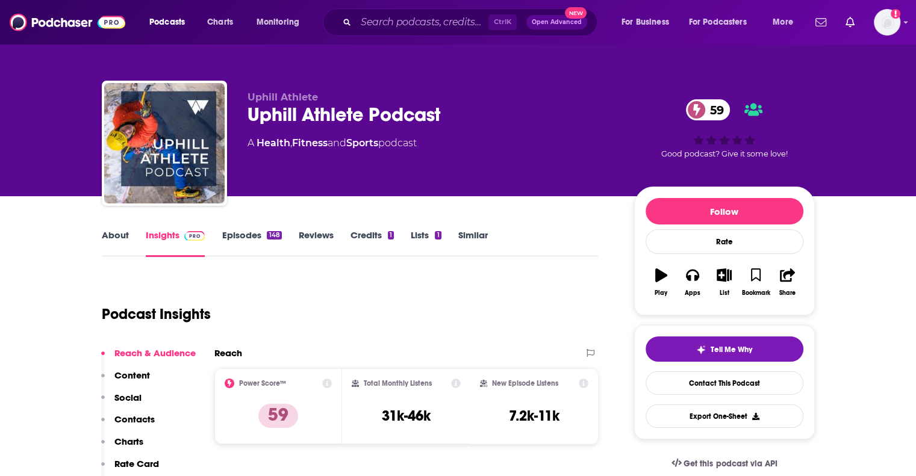
click at [431, 308] on div "Podcast Insights" at bounding box center [345, 306] width 487 height 61
click at [224, 237] on link "Episodes 148" at bounding box center [252, 243] width 60 height 28
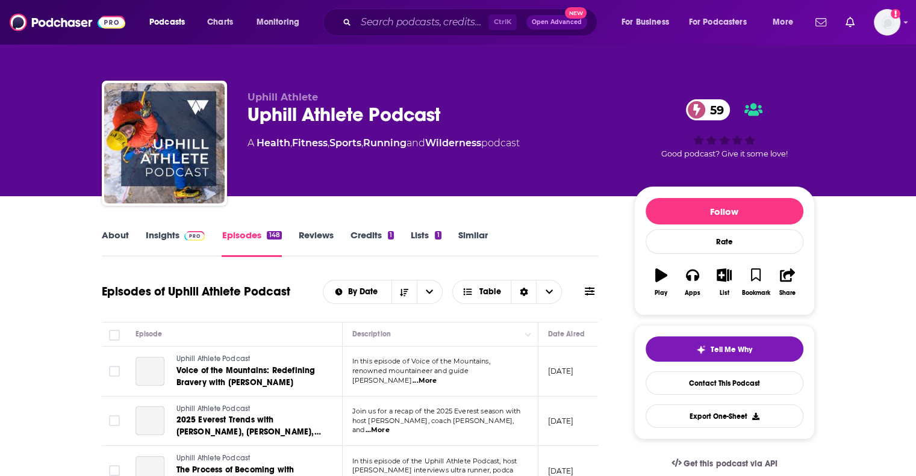
click at [552, 233] on div "About Insights Episodes 148 Reviews Credits 1 Lists 1 Similar" at bounding box center [350, 243] width 497 height 30
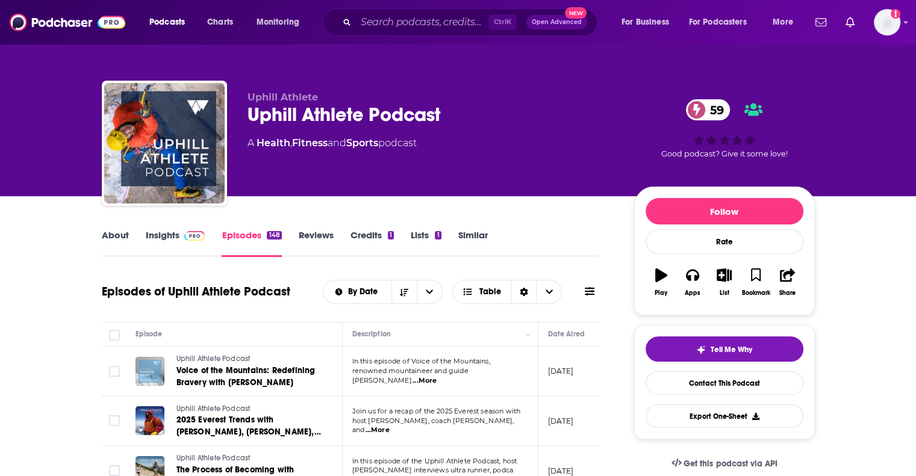
click at [110, 236] on link "About" at bounding box center [115, 243] width 27 height 28
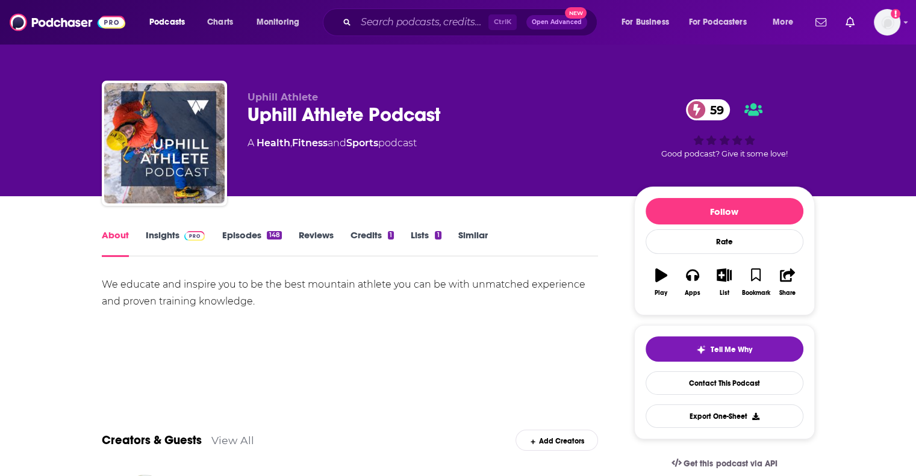
click at [449, 313] on div "We educate and inspire you to be the best mountain athlete you can be with unma…" at bounding box center [350, 318] width 497 height 84
click at [155, 240] on link "Insights" at bounding box center [176, 243] width 60 height 28
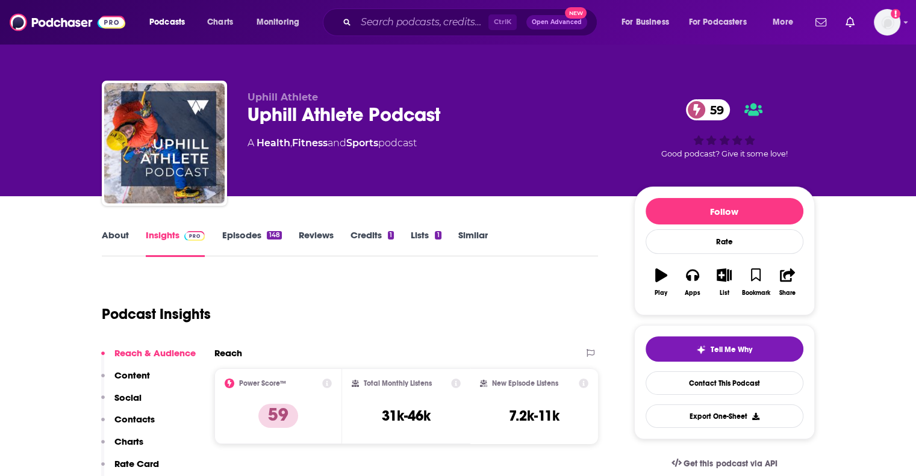
click at [484, 315] on div "Podcast Insights" at bounding box center [345, 306] width 487 height 61
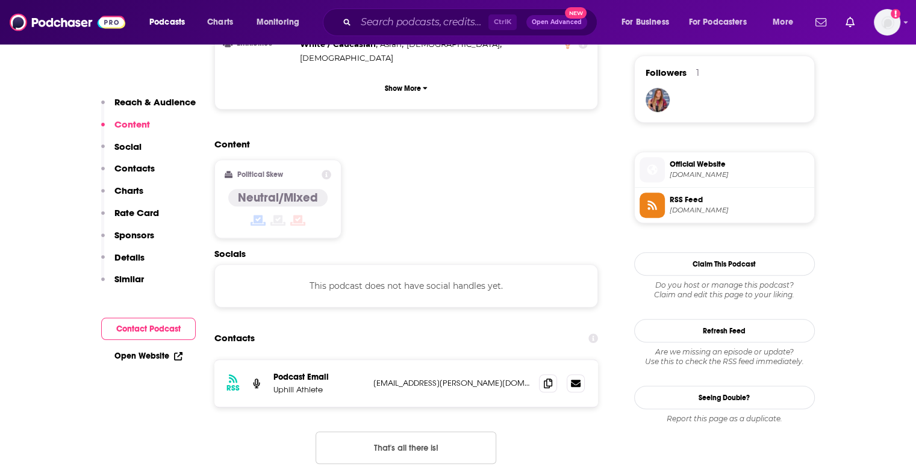
scroll to position [891, 0]
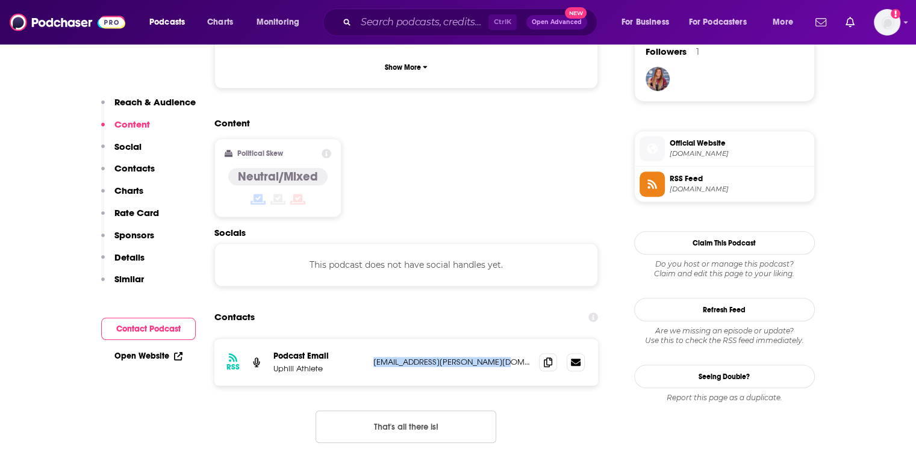
drag, startPoint x: 504, startPoint y: 290, endPoint x: 370, endPoint y: 289, distance: 133.1
click at [370, 339] on div "RSS Podcast Email Uphill Athlete alyssa.clark@uphillathlete.com alyssa.clark@up…" at bounding box center [406, 362] width 384 height 47
copy p "alyssa.clark@uphillathlete.com"
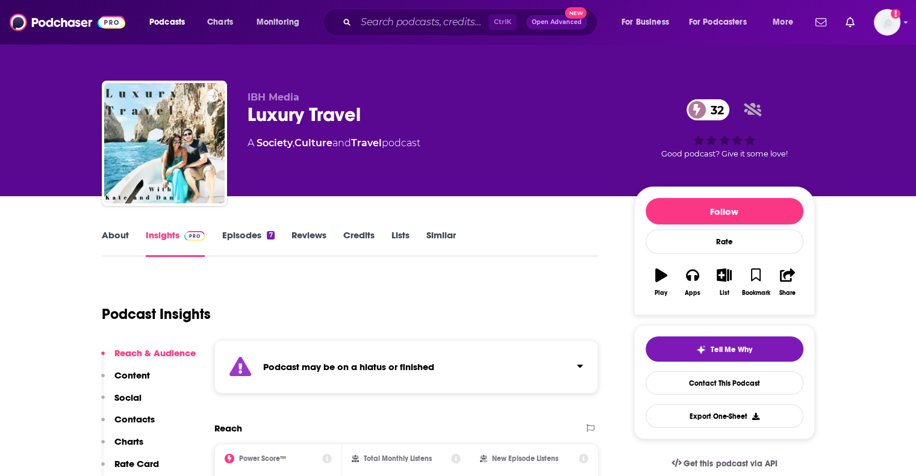
click at [372, 357] on div "Podcast may be on a hiatus or finished" at bounding box center [406, 367] width 384 height 54
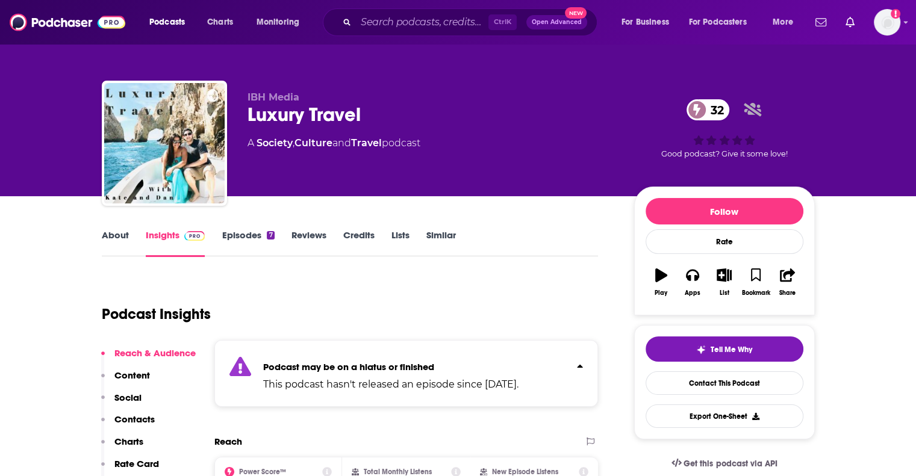
click at [372, 357] on div "Podcast may be on a hiatus or finished This podcast hasn't released an episode …" at bounding box center [390, 373] width 255 height 37
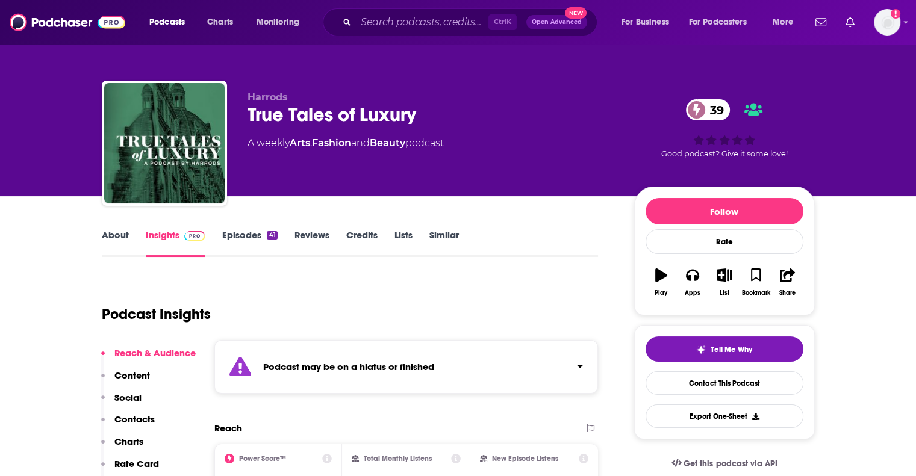
click at [347, 375] on div "Podcast may be on a hiatus or finished" at bounding box center [406, 367] width 384 height 54
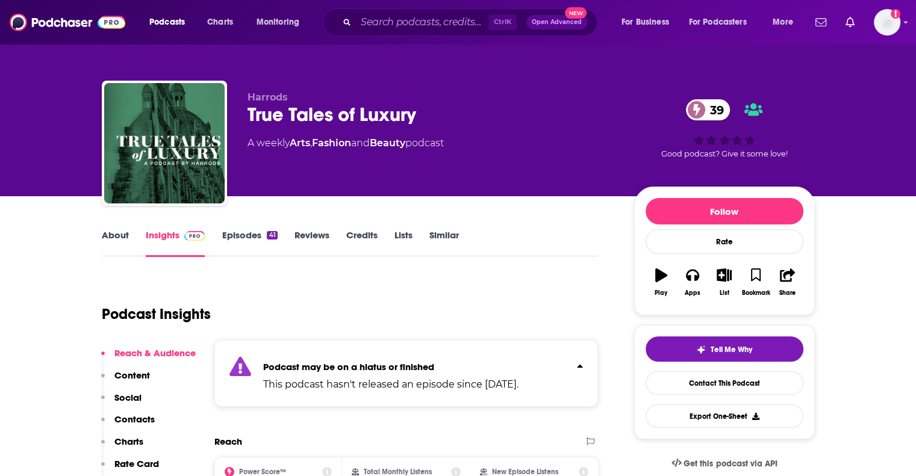
click at [347, 375] on div "Podcast may be on a hiatus or finished This podcast hasn't released an episode …" at bounding box center [390, 373] width 255 height 37
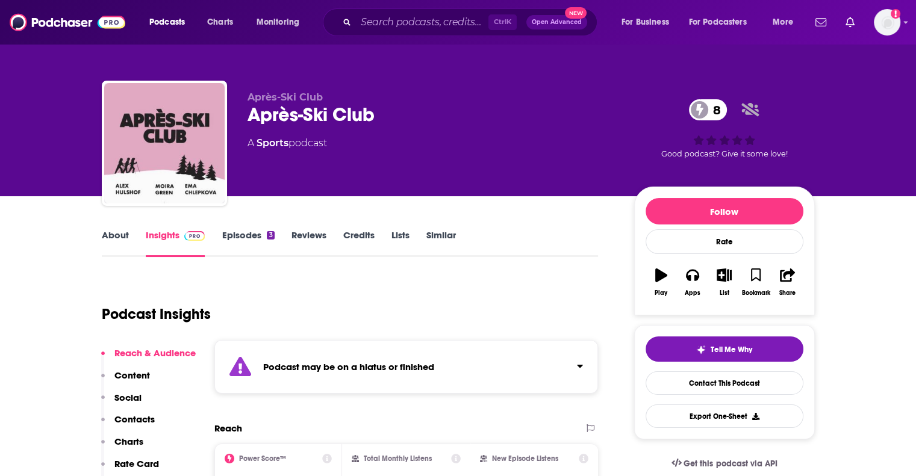
click at [398, 370] on strong "Podcast may be on a hiatus or finished" at bounding box center [348, 366] width 171 height 11
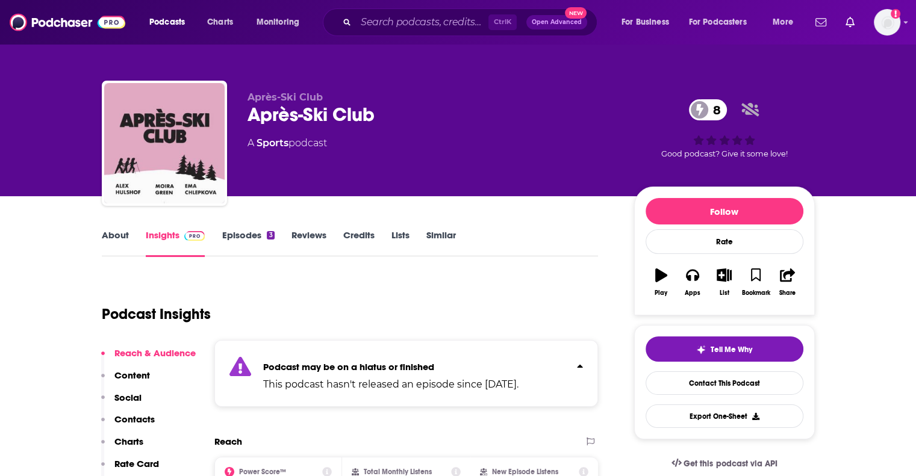
click at [398, 370] on strong "Podcast may be on a hiatus or finished" at bounding box center [348, 366] width 171 height 11
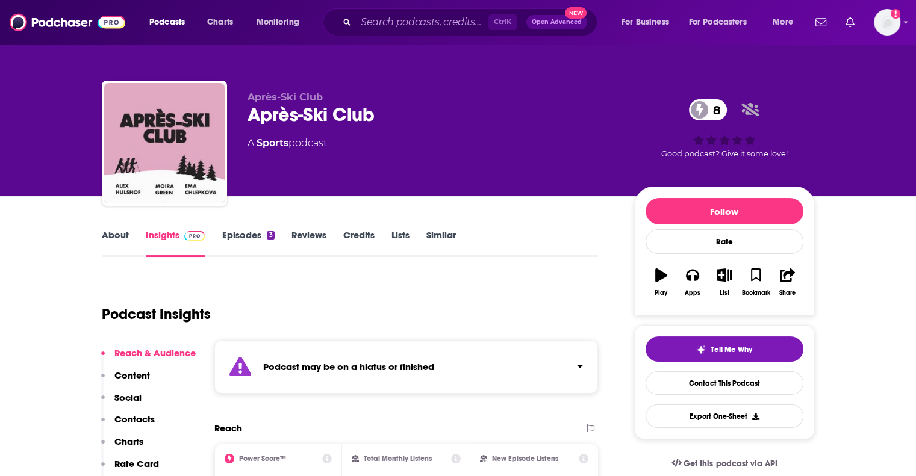
click at [405, 294] on div "Podcast Insights" at bounding box center [345, 306] width 487 height 61
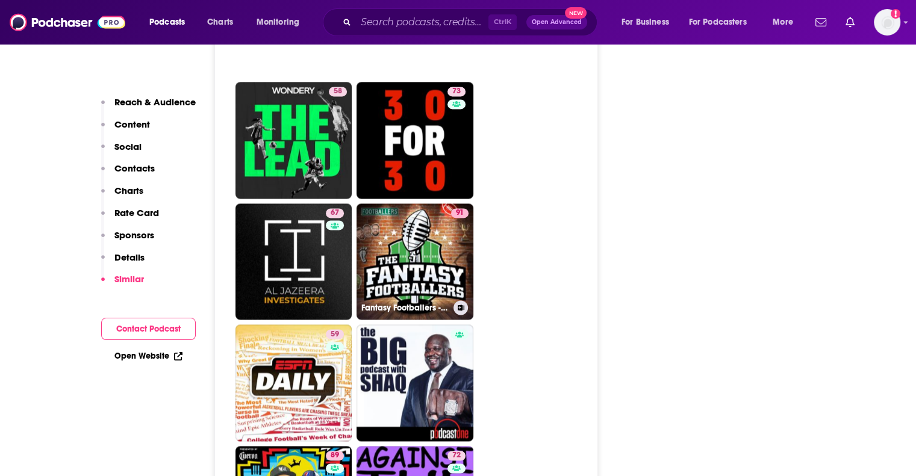
scroll to position [1759, 0]
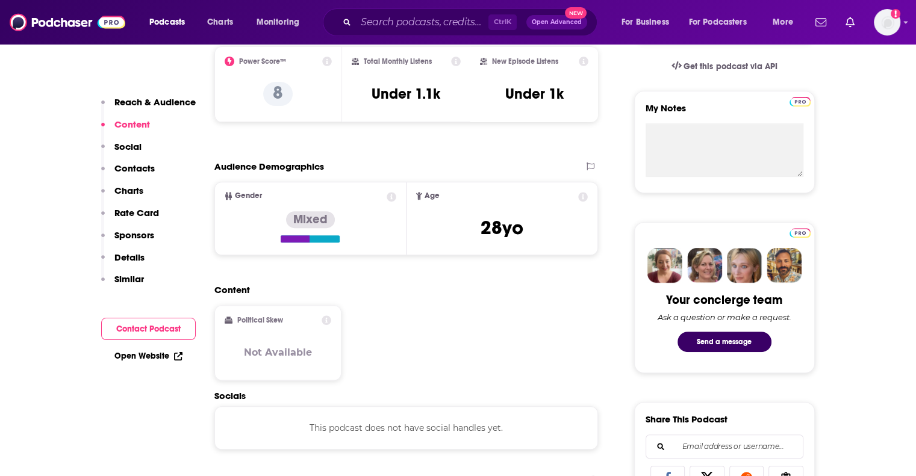
scroll to position [0, 0]
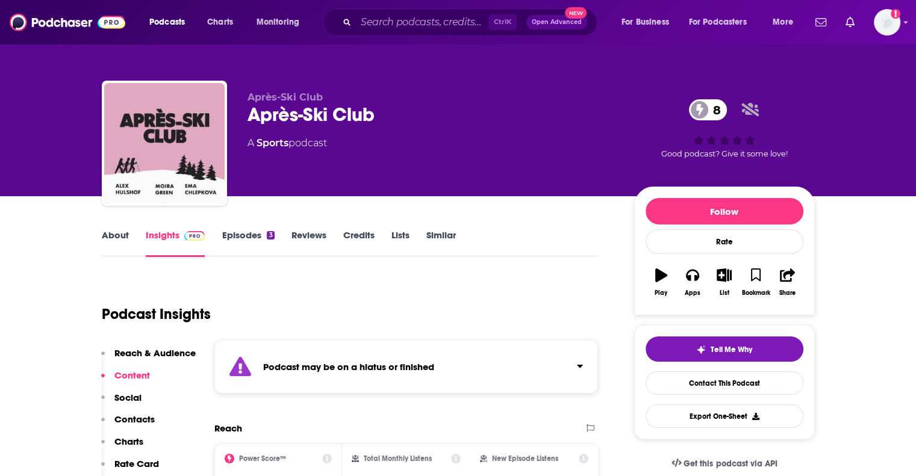
click at [357, 359] on div "Podcast may be on a hiatus or finished" at bounding box center [406, 367] width 384 height 54
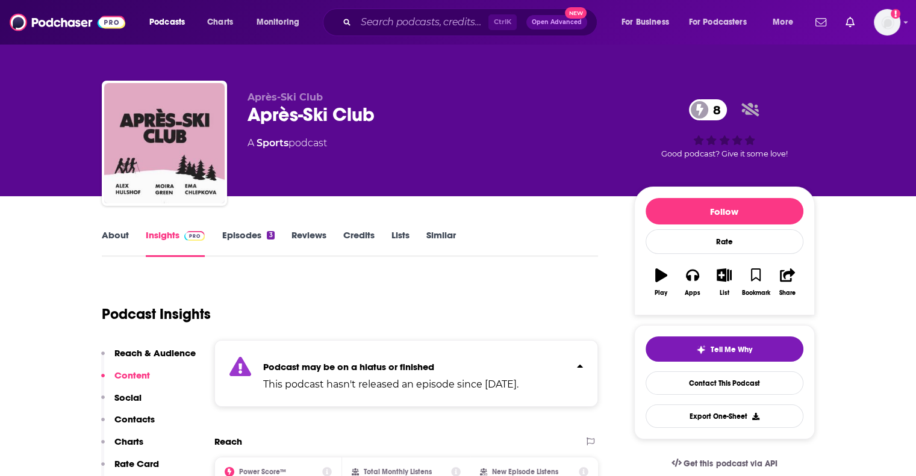
click at [109, 231] on link "About" at bounding box center [115, 243] width 27 height 28
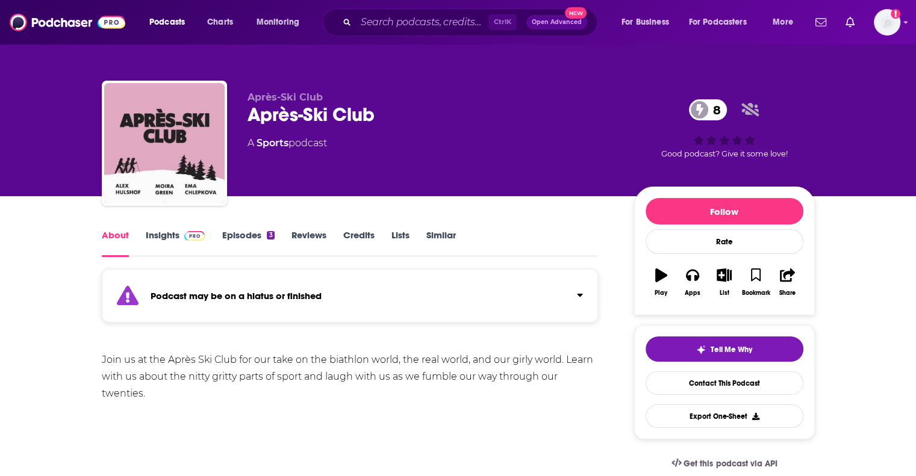
click at [299, 409] on div "Join us at the Après Ski Club for our take on the biathlon world, the real worl…" at bounding box center [350, 394] width 497 height 84
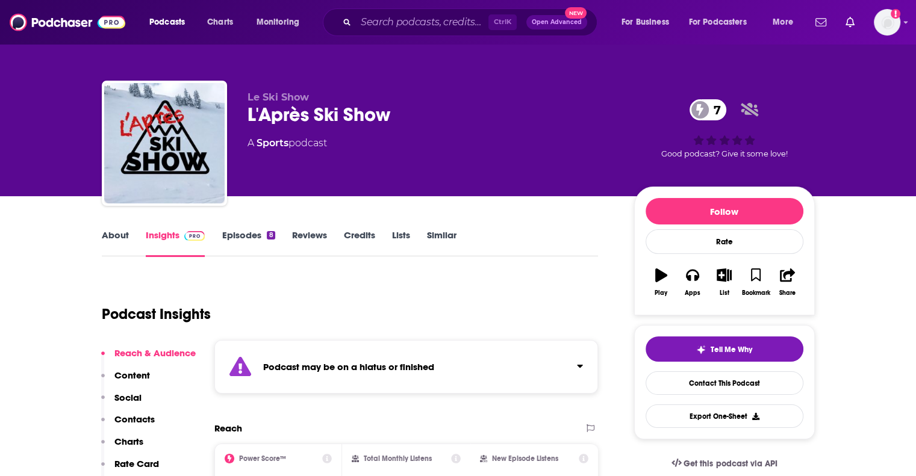
click at [331, 374] on div "Podcast may be on a hiatus or finished" at bounding box center [406, 367] width 384 height 54
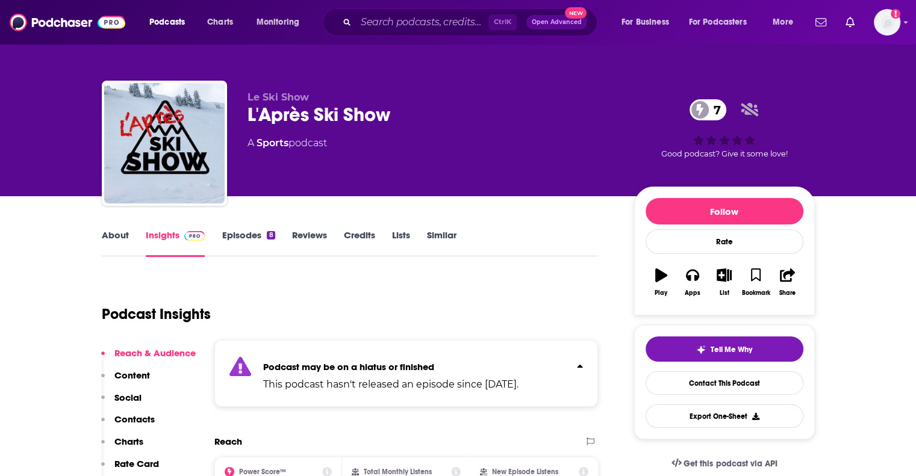
click at [331, 374] on div "Podcast may be on a hiatus or finished This podcast hasn't released an episode …" at bounding box center [390, 373] width 255 height 37
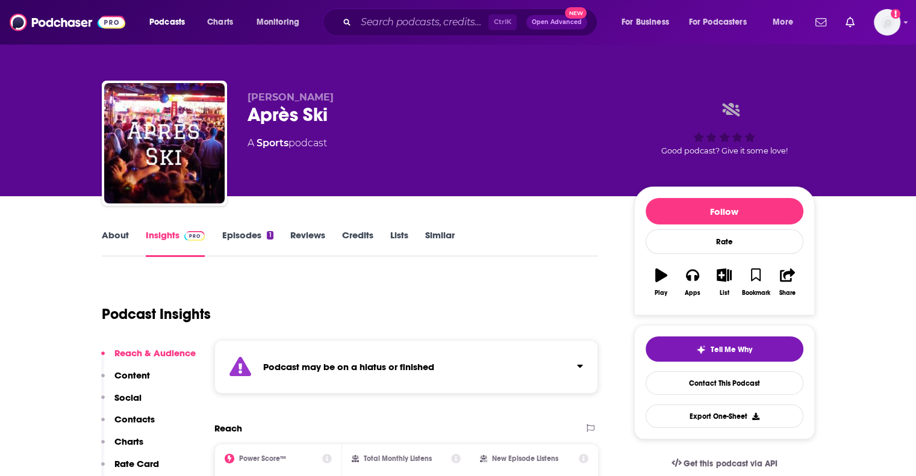
click at [378, 364] on strong "Podcast may be on a hiatus or finished" at bounding box center [348, 366] width 171 height 11
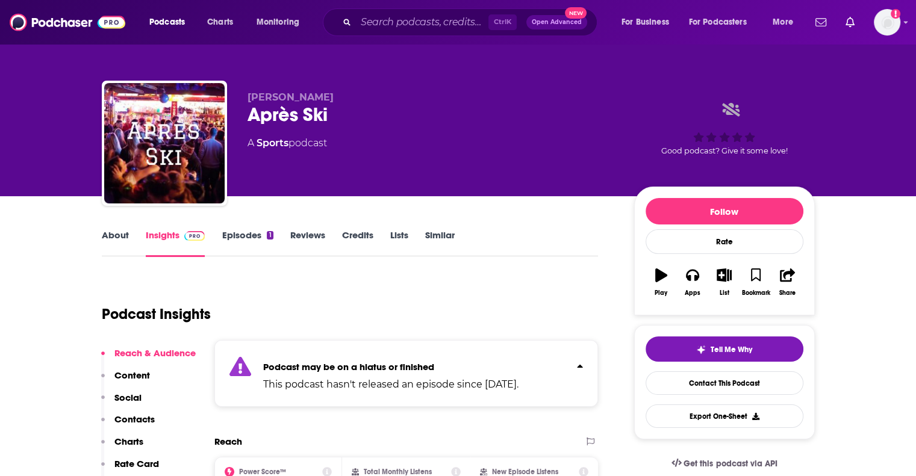
click at [378, 364] on strong "Podcast may be on a hiatus or finished" at bounding box center [348, 366] width 171 height 11
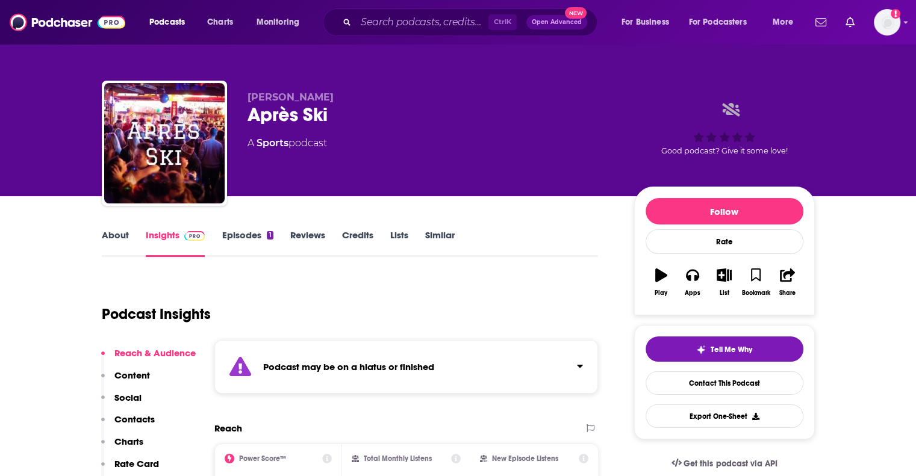
click at [106, 238] on link "About" at bounding box center [115, 243] width 27 height 28
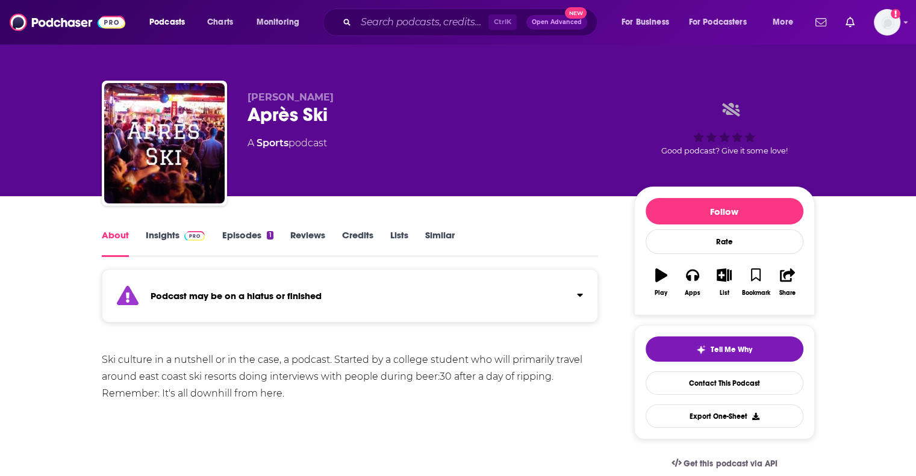
click at [308, 380] on div "Ski culture in a nutshell or in the case, a podcast. Started by a college stude…" at bounding box center [350, 377] width 497 height 51
click at [366, 405] on div "Ski culture in a nutshell or in the case, a podcast. Started by a college stude…" at bounding box center [350, 394] width 497 height 84
click at [376, 376] on div "Ski culture in a nutshell or in the case, a podcast. Started by a college stude…" at bounding box center [350, 377] width 497 height 51
drag, startPoint x: 337, startPoint y: 95, endPoint x: 246, endPoint y: 98, distance: 91.0
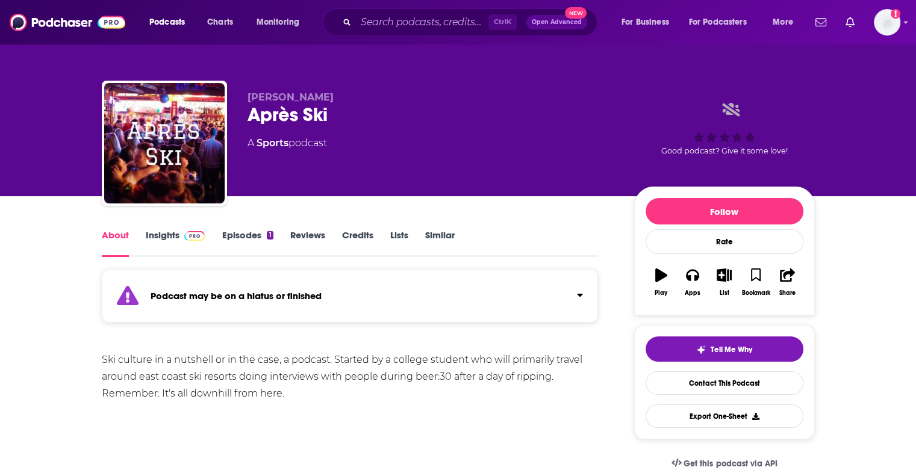
click at [246, 98] on div "Anthony DeMasi Après Ski A Sports podcast Good podcast? Give it some love!" at bounding box center [458, 146] width 713 height 130
copy span "Anthony DeMasi"
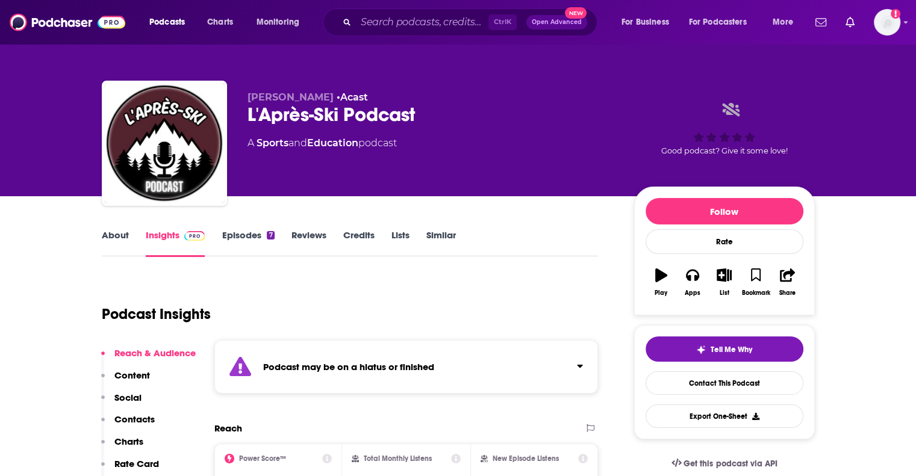
click at [370, 375] on div "Podcast may be on a hiatus or finished" at bounding box center [406, 367] width 384 height 54
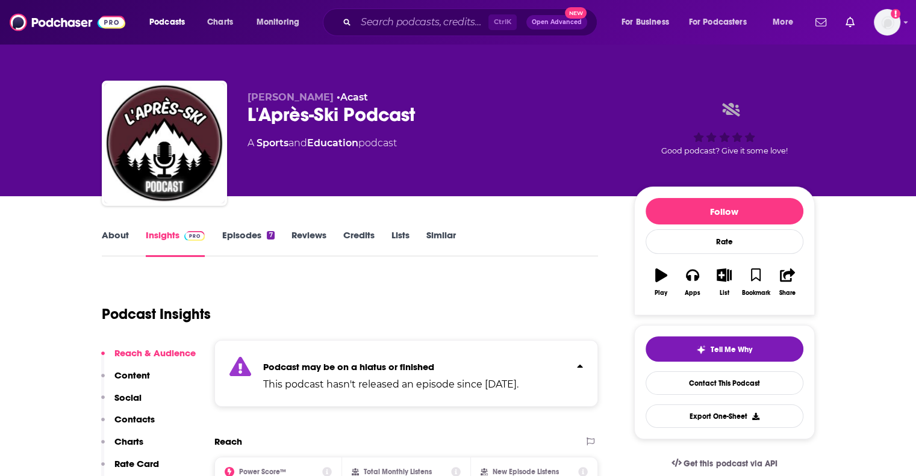
click at [370, 375] on div "Podcast may be on a hiatus or finished This podcast hasn't released an episode …" at bounding box center [390, 373] width 255 height 37
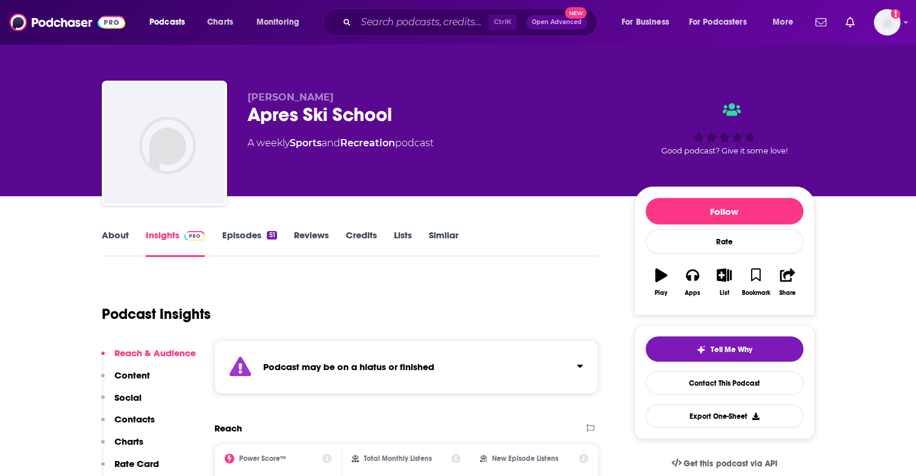
click at [376, 363] on strong "Podcast may be on a hiatus or finished" at bounding box center [348, 366] width 171 height 11
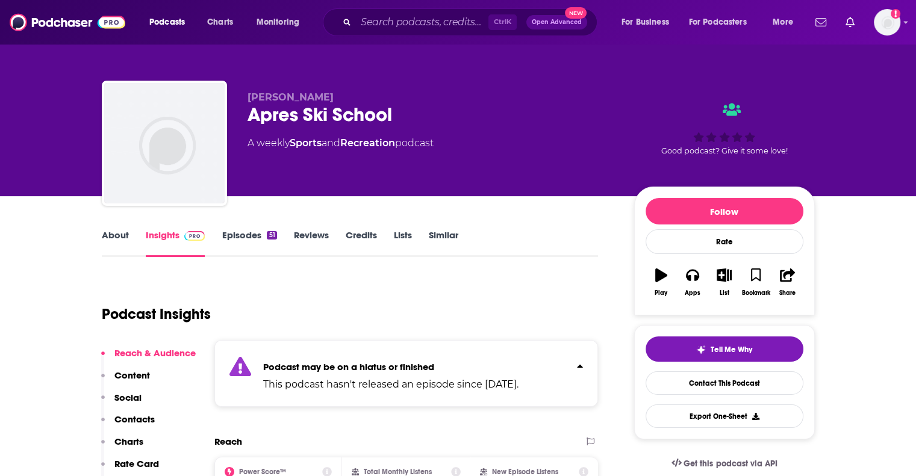
click at [376, 363] on strong "Podcast may be on a hiatus or finished" at bounding box center [348, 366] width 171 height 11
